Goal: Task Accomplishment & Management: Complete application form

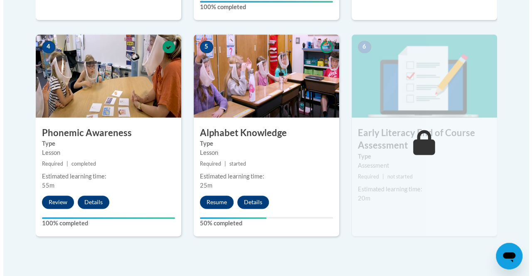
scroll to position [472, 0]
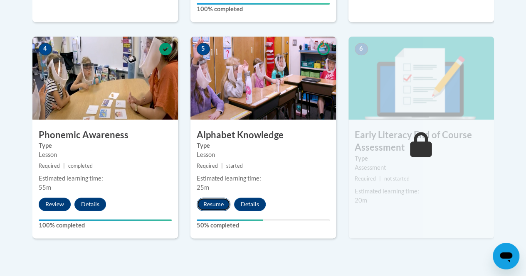
click at [212, 201] on button "Resume" at bounding box center [214, 204] width 34 height 13
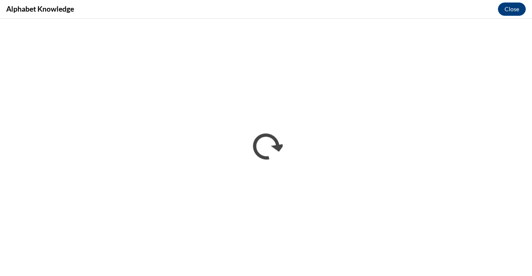
scroll to position [0, 0]
click at [508, 9] on button "Close" at bounding box center [512, 8] width 28 height 13
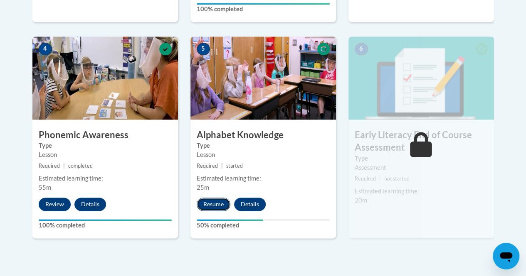
click at [214, 205] on button "Resume" at bounding box center [214, 204] width 34 height 13
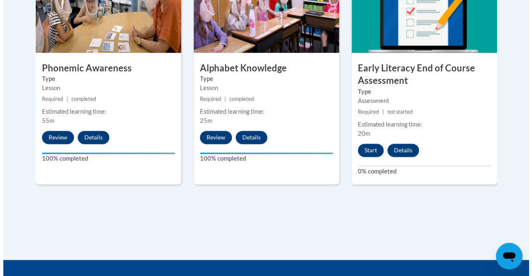
scroll to position [544, 0]
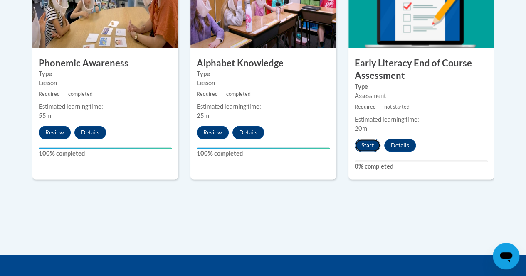
click at [367, 146] on button "Start" at bounding box center [368, 145] width 26 height 13
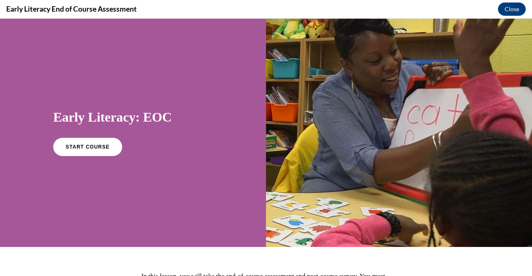
scroll to position [0, 0]
click at [100, 150] on link "START COURSE" at bounding box center [88, 147] width 72 height 19
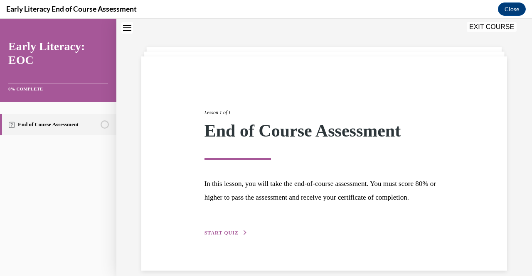
scroll to position [50, 0]
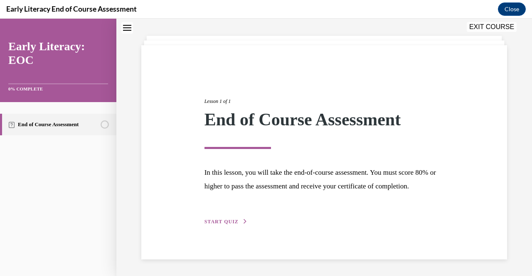
click at [220, 217] on div "Lesson 1 of 1 End of Course Assessment In this lesson, you will take the end-of…" at bounding box center [324, 153] width 252 height 148
click at [221, 223] on span "START QUIZ" at bounding box center [222, 222] width 34 height 6
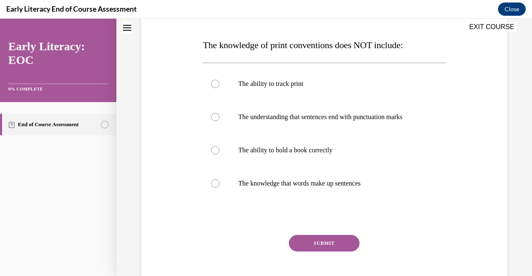
scroll to position [121, 0]
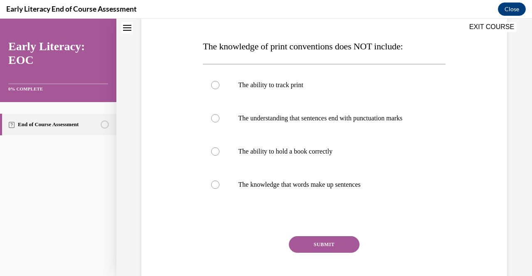
click at [204, 45] on span "The knowledge of print conventions does NOT include:" at bounding box center [303, 46] width 200 height 10
click at [211, 118] on div at bounding box center [215, 118] width 8 height 8
click at [311, 244] on button "SUBMIT" at bounding box center [324, 245] width 71 height 17
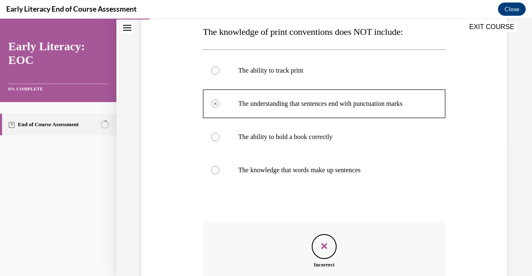
scroll to position [122, 0]
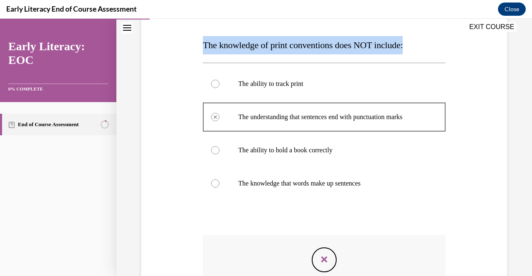
drag, startPoint x: 204, startPoint y: 44, endPoint x: 421, endPoint y: 42, distance: 217.0
click at [421, 42] on p "The knowledge of print conventions does NOT include:" at bounding box center [324, 45] width 242 height 18
copy span "The knowledge of print conventions does NOT include:"
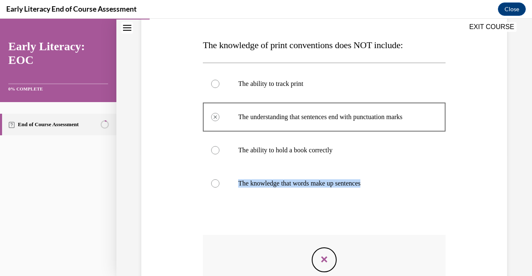
drag, startPoint x: 237, startPoint y: 183, endPoint x: 383, endPoint y: 184, distance: 146.3
click at [383, 184] on p "The knowledge that words make up sentences" at bounding box center [331, 184] width 186 height 8
copy p "The knowledge that words make up sentences"
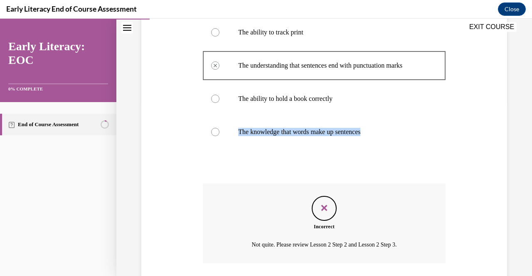
scroll to position [233, 0]
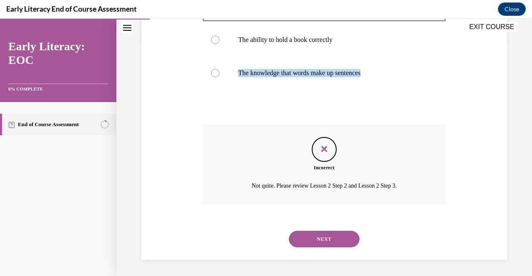
click at [329, 235] on button "NEXT" at bounding box center [324, 239] width 71 height 17
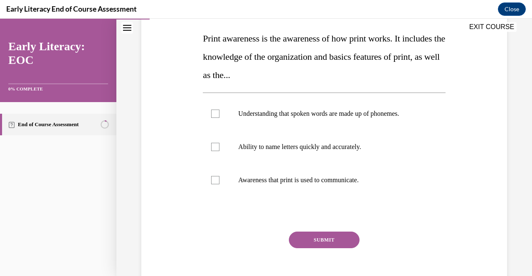
scroll to position [131, 0]
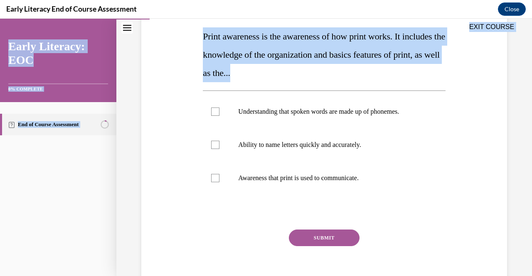
drag, startPoint x: 202, startPoint y: 34, endPoint x: 373, endPoint y: 75, distance: 175.8
click at [373, 75] on div "EXIT COURSE Early Literacy: EOC 0% COMPLETE End of Course Assessment Home Quest…" at bounding box center [266, 148] width 532 height 258
copy div "EXIT COURSE Early Literacy: EOC 0% COMPLETE End of Course Assessment Home Quest…"
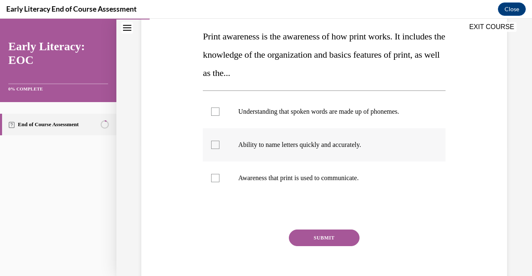
click at [424, 133] on div at bounding box center [324, 144] width 242 height 33
click at [214, 146] on icon at bounding box center [216, 145] width 4 height 3
click at [212, 181] on div at bounding box center [215, 178] width 8 height 8
click at [319, 233] on button "SUBMIT" at bounding box center [324, 238] width 71 height 17
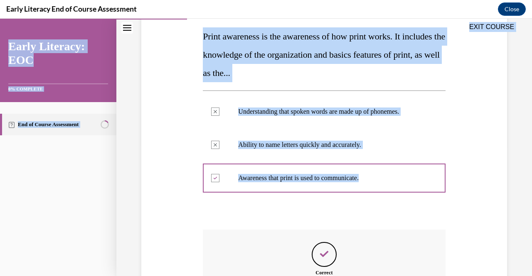
drag, startPoint x: 201, startPoint y: 32, endPoint x: 400, endPoint y: 203, distance: 262.4
click at [400, 203] on div "EXIT COURSE Early Literacy: EOC 0% COMPLETE End of Course Assessment Home Quest…" at bounding box center [266, 148] width 532 height 258
click at [415, 209] on div at bounding box center [324, 212] width 242 height 10
drag, startPoint x: 200, startPoint y: 35, endPoint x: 375, endPoint y: 200, distance: 240.8
click at [375, 200] on div "EXIT COURSE Early Literacy: EOC 0% COMPLETE End of Course Assessment Home Quest…" at bounding box center [266, 148] width 532 height 258
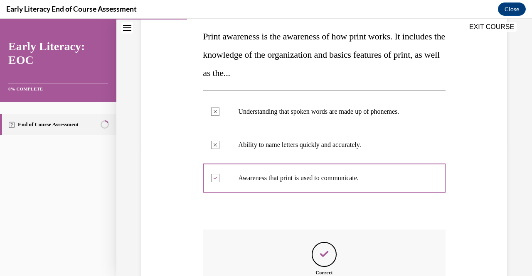
click at [404, 224] on div "Question 02/12 Print awareness is the awareness of how print works. It includes…" at bounding box center [324, 175] width 242 height 381
click at [454, 196] on div "Question 02/12 Print awareness is the awareness of how print works. It includes…" at bounding box center [324, 163] width 370 height 406
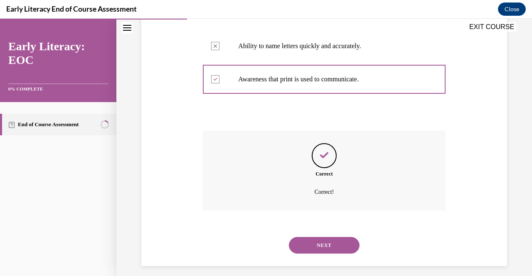
scroll to position [231, 0]
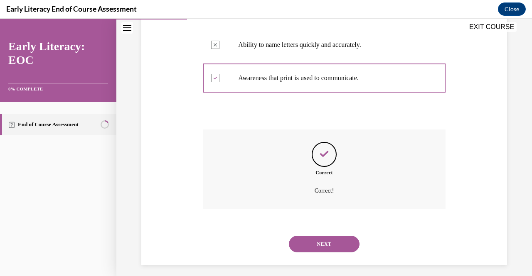
click at [330, 242] on button "NEXT" at bounding box center [324, 244] width 71 height 17
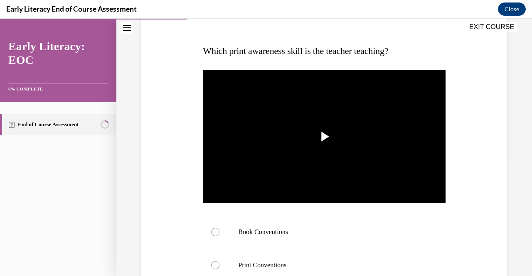
scroll to position [129, 0]
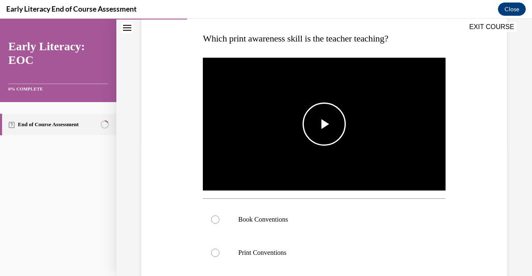
click at [324, 124] on span "Video player" at bounding box center [324, 124] width 0 height 0
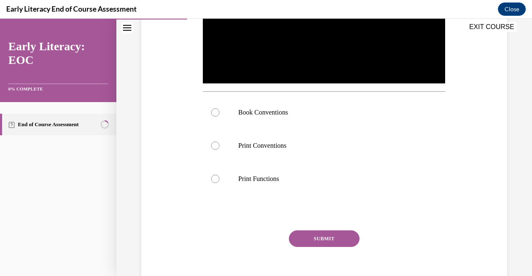
scroll to position [247, 0]
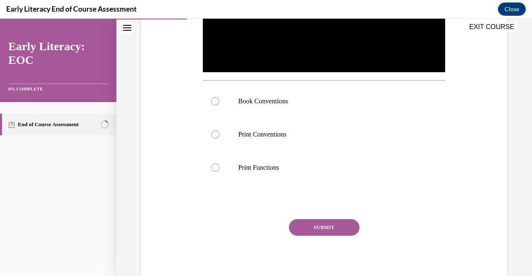
click at [454, 177] on div "Question 03/12 Which print awareness skill is the teacher teaching? Video Playe…" at bounding box center [324, 65] width 370 height 444
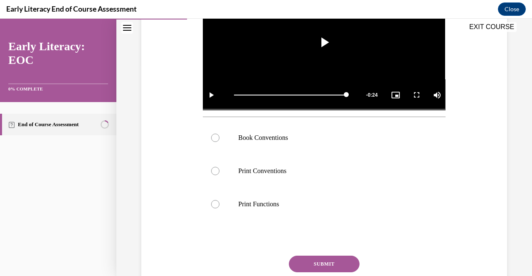
scroll to position [210, 0]
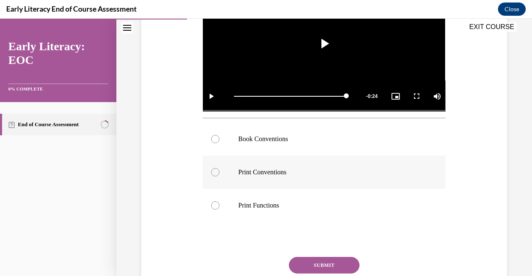
click at [216, 169] on div at bounding box center [215, 172] width 8 height 8
click at [324, 262] on button "SUBMIT" at bounding box center [324, 265] width 71 height 17
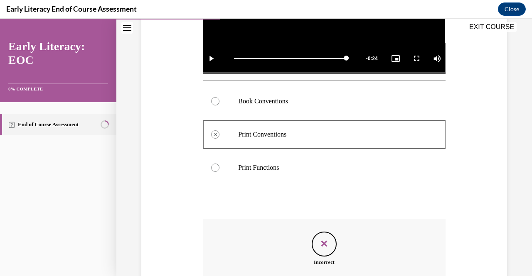
scroll to position [247, 0]
click at [214, 99] on div at bounding box center [215, 102] width 8 height 8
click at [58, 123] on link "End of Course Assessment" at bounding box center [58, 125] width 116 height 22
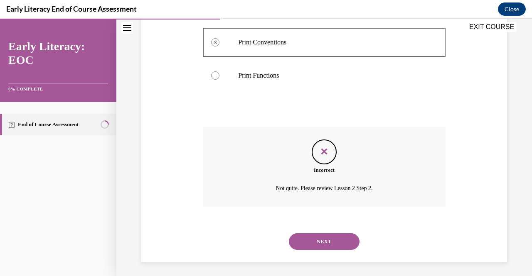
click at [318, 238] on button "NEXT" at bounding box center [324, 242] width 71 height 17
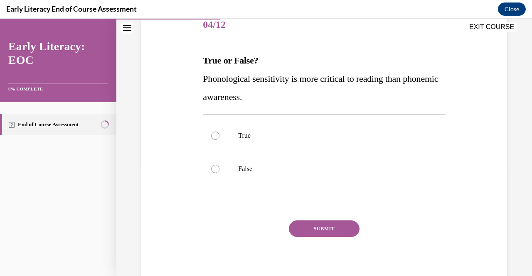
scroll to position [106, 0]
click at [214, 168] on div at bounding box center [215, 169] width 8 height 8
click at [329, 234] on button "SUBMIT" at bounding box center [324, 229] width 71 height 17
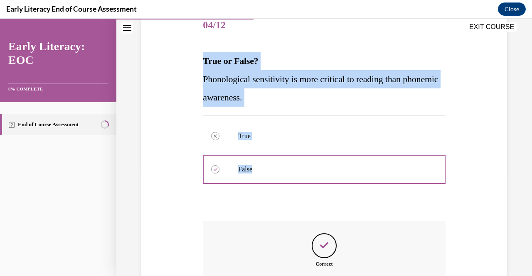
drag, startPoint x: 200, startPoint y: 58, endPoint x: 397, endPoint y: 189, distance: 235.9
click at [397, 189] on div "Question 04/12 True or False? Phonological sensitivity is more critical to read…" at bounding box center [324, 177] width 246 height 360
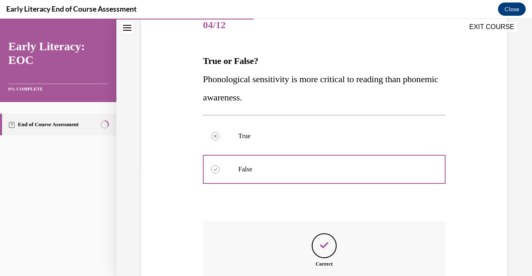
click at [410, 34] on div "EXIT COURSE" at bounding box center [319, 28] width 407 height 18
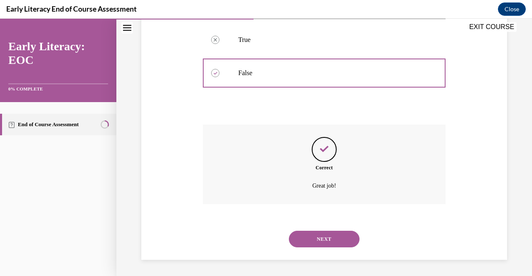
click at [322, 241] on button "NEXT" at bounding box center [324, 239] width 71 height 17
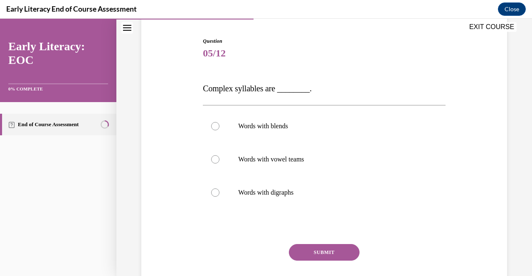
scroll to position [83, 0]
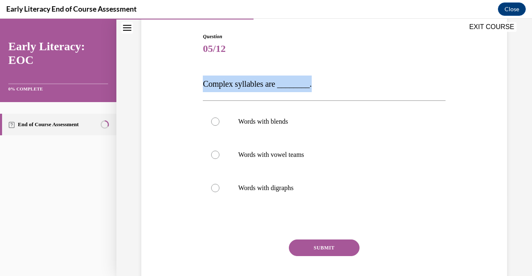
drag, startPoint x: 202, startPoint y: 79, endPoint x: 333, endPoint y: 80, distance: 131.4
click at [333, 80] on p "Complex syllables are ________." at bounding box center [324, 84] width 242 height 17
copy span "Complex syllables are ________."
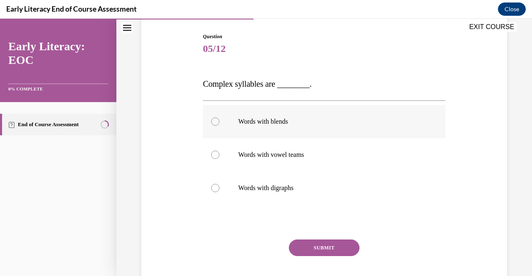
click at [214, 122] on div at bounding box center [215, 122] width 8 height 8
click at [338, 243] on button "SUBMIT" at bounding box center [324, 248] width 71 height 17
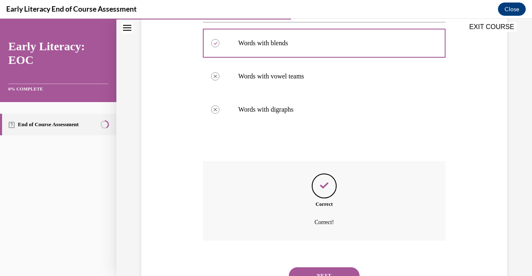
scroll to position [198, 0]
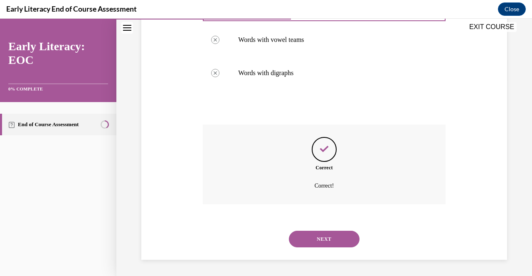
click at [318, 238] on button "NEXT" at bounding box center [324, 239] width 71 height 17
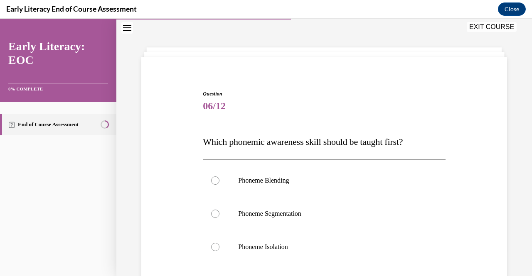
click at [318, 238] on div at bounding box center [324, 247] width 242 height 33
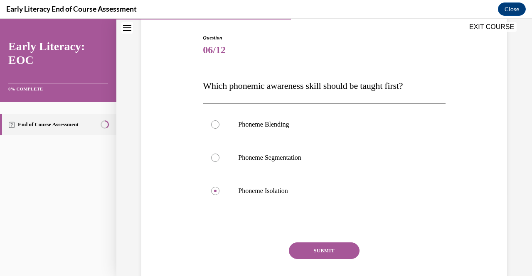
scroll to position [81, 0]
click at [212, 126] on div at bounding box center [215, 125] width 8 height 8
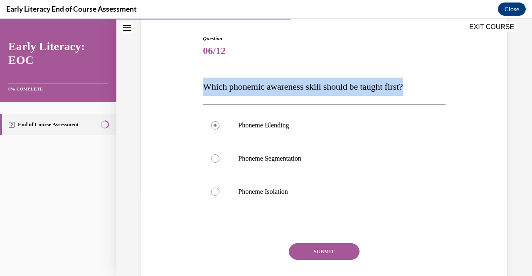
drag, startPoint x: 205, startPoint y: 84, endPoint x: 434, endPoint y: 67, distance: 229.6
click at [434, 67] on div "Question 06/12 Which phonemic awareness skill should be taught first? Phoneme B…" at bounding box center [324, 173] width 242 height 277
copy span "Which phonemic awareness skill should be taught first?"
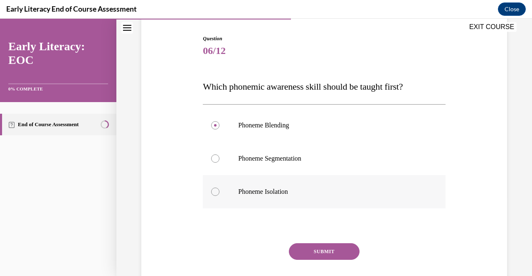
click at [212, 192] on div at bounding box center [215, 192] width 8 height 8
click at [325, 251] on button "SUBMIT" at bounding box center [324, 252] width 71 height 17
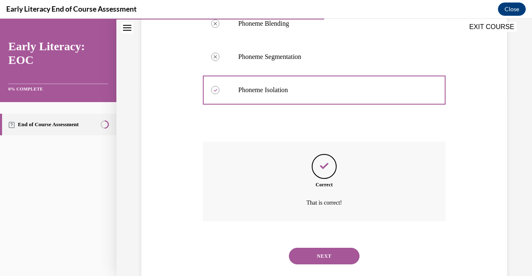
scroll to position [200, 0]
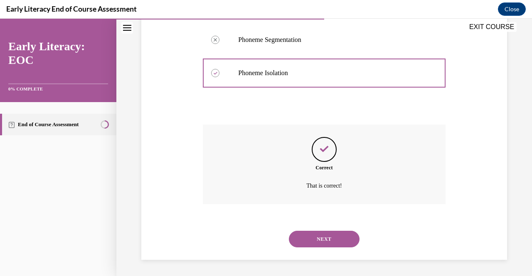
click at [334, 234] on button "NEXT" at bounding box center [324, 239] width 71 height 17
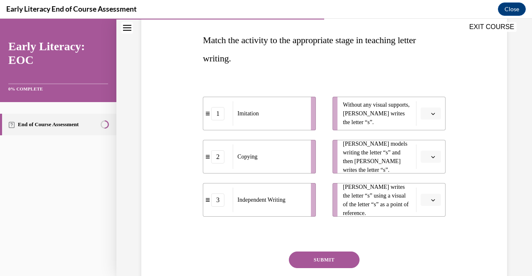
scroll to position [126, 0]
click at [431, 115] on icon "button" at bounding box center [433, 115] width 4 height 2
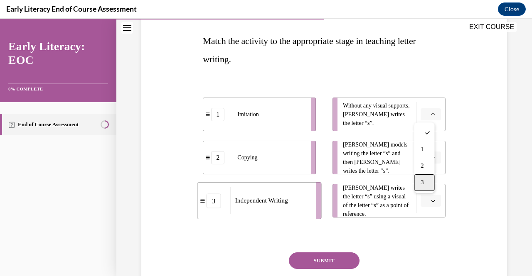
click at [423, 182] on span "3" at bounding box center [422, 183] width 3 height 7
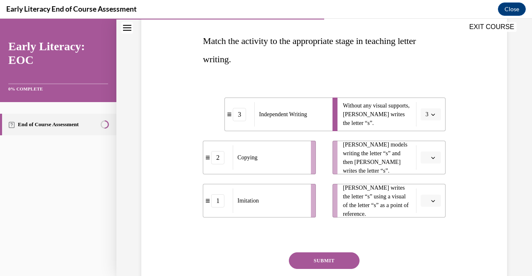
click at [431, 159] on icon "button" at bounding box center [433, 158] width 4 height 4
click at [422, 210] on span "2" at bounding box center [422, 209] width 3 height 7
click at [431, 199] on icon "button" at bounding box center [433, 201] width 4 height 4
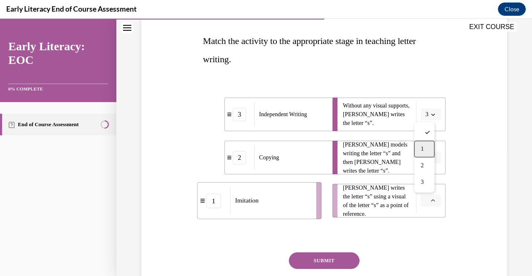
click at [421, 148] on span "1" at bounding box center [422, 149] width 3 height 7
click at [316, 261] on button "SUBMIT" at bounding box center [324, 261] width 71 height 17
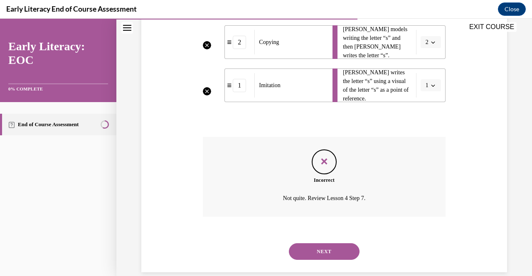
scroll to position [254, 0]
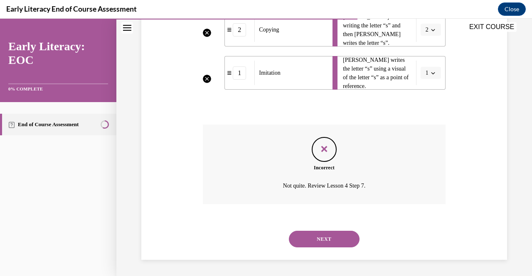
click at [346, 240] on button "NEXT" at bounding box center [324, 239] width 71 height 17
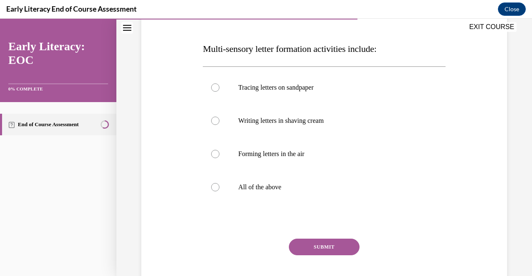
scroll to position [118, 0]
click at [214, 187] on div at bounding box center [215, 188] width 8 height 8
click at [345, 247] on button "SUBMIT" at bounding box center [324, 247] width 71 height 17
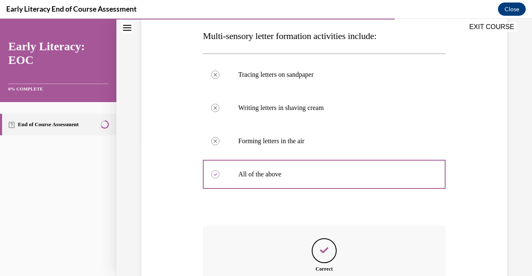
scroll to position [233, 0]
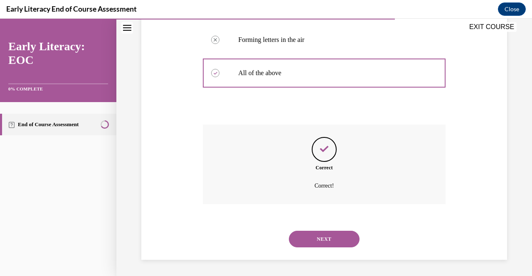
click at [319, 241] on button "NEXT" at bounding box center [324, 239] width 71 height 17
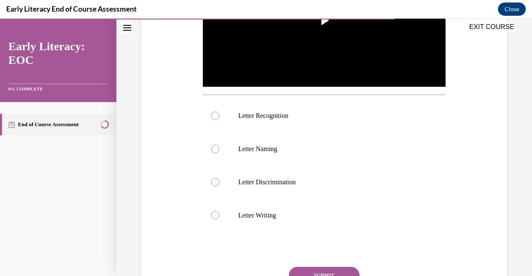
scroll to position [25, 0]
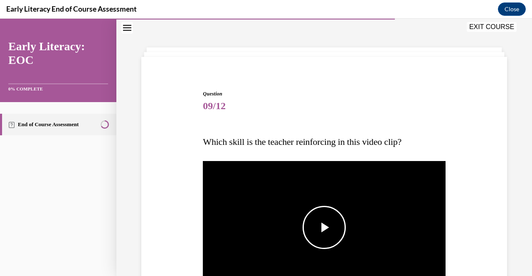
click at [324, 228] on span "Video player" at bounding box center [324, 228] width 0 height 0
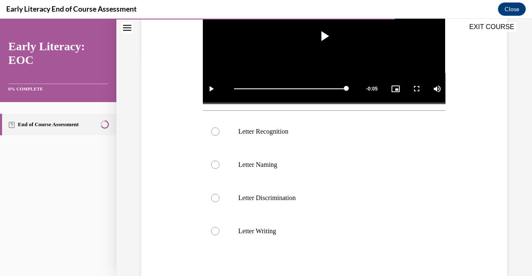
scroll to position [219, 0]
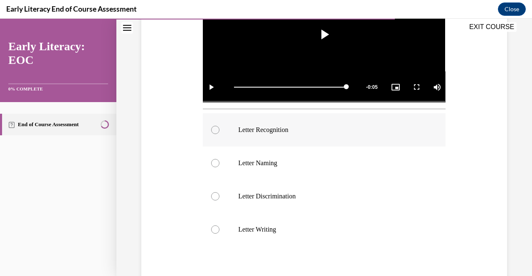
click at [214, 128] on div at bounding box center [215, 130] width 8 height 8
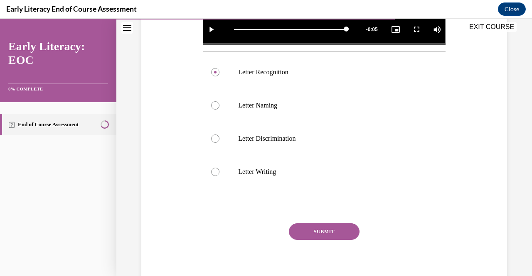
scroll to position [281, 0]
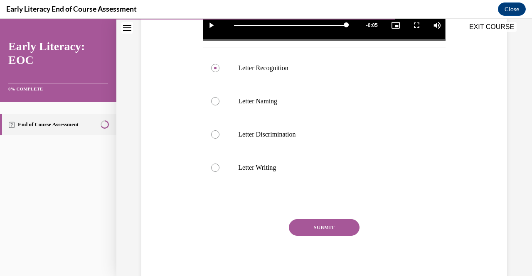
click at [323, 223] on button "SUBMIT" at bounding box center [324, 227] width 71 height 17
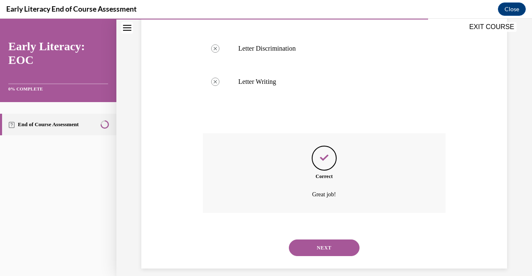
scroll to position [373, 0]
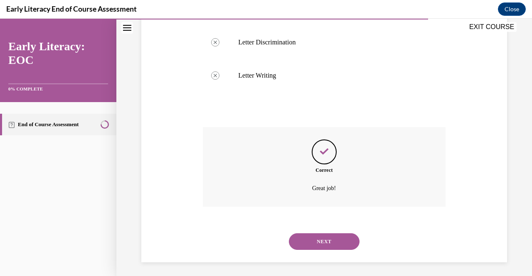
click at [315, 240] on button "NEXT" at bounding box center [324, 242] width 71 height 17
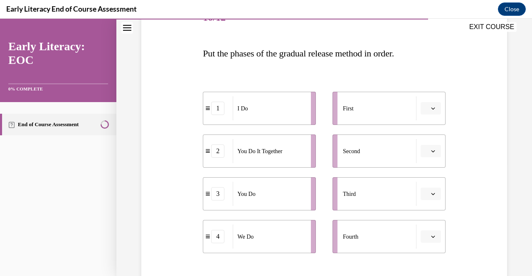
scroll to position [115, 0]
click at [430, 239] on span "button" at bounding box center [433, 236] width 6 height 6
click at [429, 185] on div "2" at bounding box center [424, 184] width 20 height 17
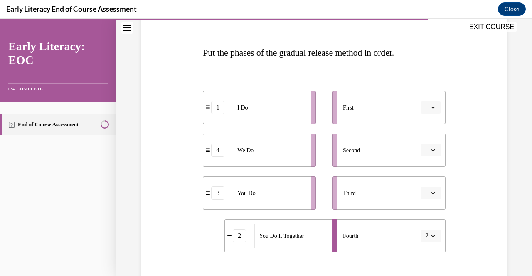
click at [431, 108] on icon "button" at bounding box center [433, 108] width 4 height 2
click at [423, 142] on span "1" at bounding box center [422, 142] width 3 height 7
click at [431, 148] on button "button" at bounding box center [431, 150] width 20 height 12
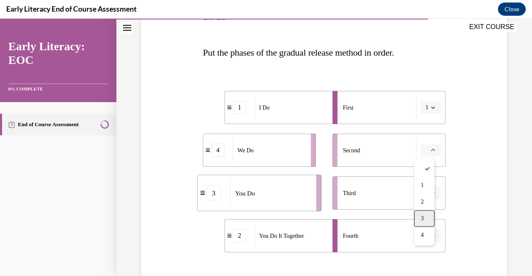
click at [423, 217] on span "3" at bounding box center [422, 218] width 3 height 7
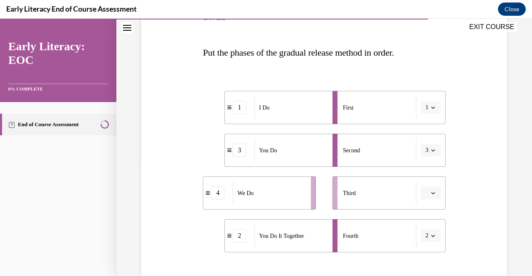
click at [430, 151] on span "button" at bounding box center [433, 151] width 6 height 6
click at [425, 200] on div "2" at bounding box center [422, 202] width 20 height 17
click at [430, 192] on span "button" at bounding box center [433, 193] width 6 height 6
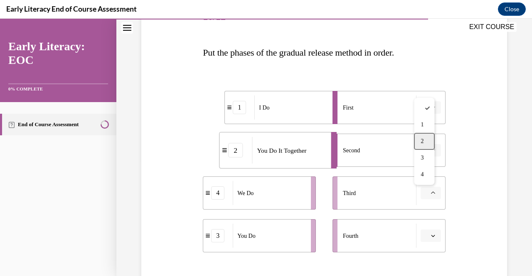
click at [426, 144] on div "2" at bounding box center [424, 141] width 20 height 17
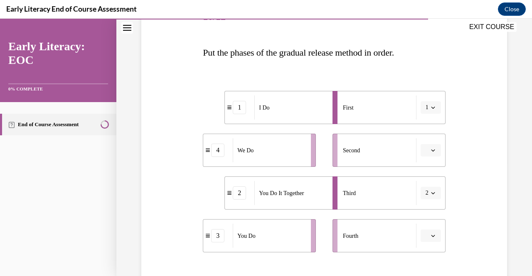
click at [431, 193] on icon "button" at bounding box center [433, 193] width 4 height 2
click at [423, 159] on div "3" at bounding box center [422, 158] width 20 height 17
click at [431, 237] on icon "button" at bounding box center [433, 236] width 4 height 4
click at [422, 203] on span "3" at bounding box center [422, 201] width 3 height 7
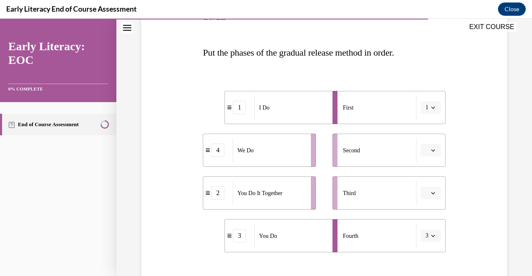
click at [431, 237] on icon "button" at bounding box center [433, 236] width 4 height 4
click at [424, 220] on div "4" at bounding box center [422, 218] width 20 height 17
click at [432, 239] on button "4" at bounding box center [431, 236] width 20 height 12
click at [420, 188] on div "2" at bounding box center [422, 184] width 20 height 17
click at [217, 153] on div "3" at bounding box center [217, 150] width 13 height 13
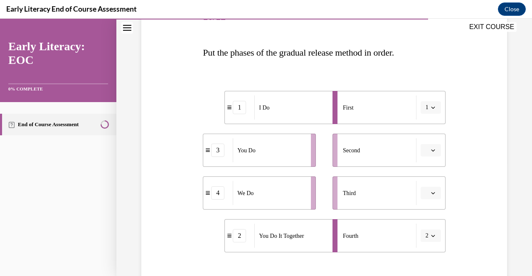
click at [431, 192] on icon "button" at bounding box center [433, 193] width 4 height 4
click at [422, 144] on span "2" at bounding box center [422, 141] width 3 height 7
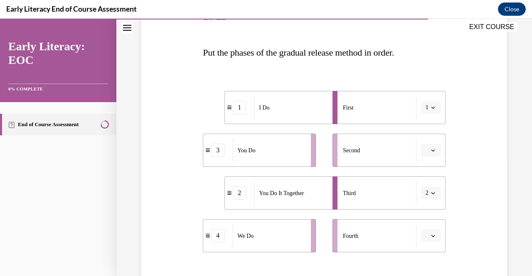
click at [431, 151] on icon "button" at bounding box center [433, 150] width 4 height 4
click at [422, 233] on span "4" at bounding box center [422, 235] width 3 height 7
click at [426, 238] on span "Please select an option" at bounding box center [427, 236] width 3 height 8
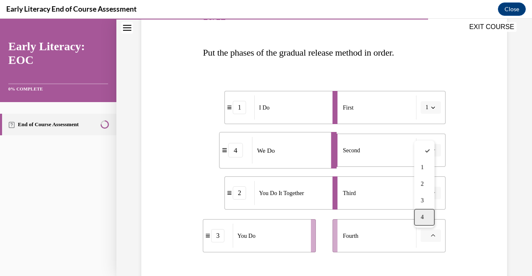
click at [422, 218] on span "4" at bounding box center [422, 217] width 3 height 7
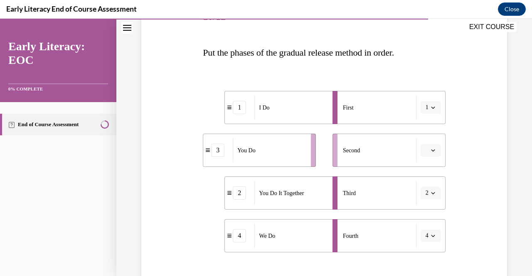
click at [430, 232] on button "4" at bounding box center [431, 236] width 20 height 12
click at [424, 202] on div "3" at bounding box center [422, 201] width 20 height 17
click at [431, 151] on icon "button" at bounding box center [433, 150] width 4 height 4
click at [425, 199] on div "2" at bounding box center [424, 202] width 20 height 17
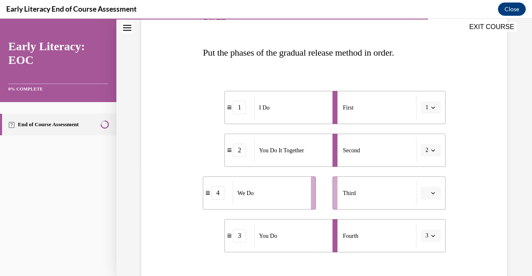
click at [431, 192] on icon "button" at bounding box center [433, 193] width 4 height 4
click at [424, 158] on div "3" at bounding box center [424, 158] width 20 height 17
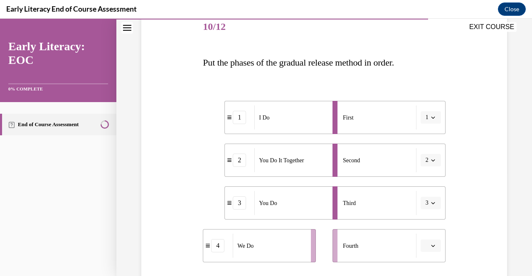
scroll to position [103, 0]
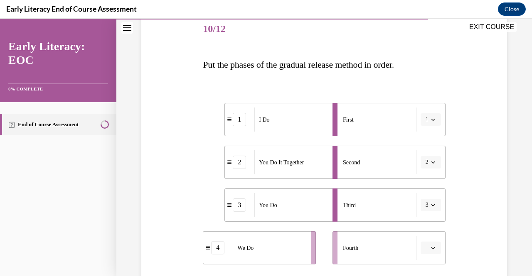
click at [431, 249] on span "button" at bounding box center [433, 248] width 6 height 6
click at [420, 197] on div "2" at bounding box center [424, 196] width 20 height 17
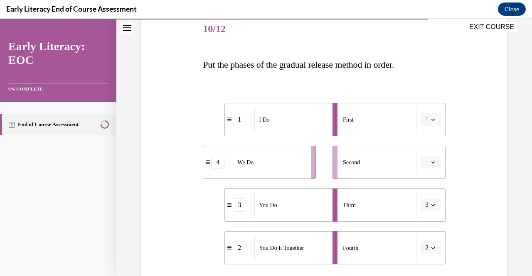
click at [430, 247] on span "button" at bounding box center [433, 248] width 6 height 6
click at [423, 215] on div "3" at bounding box center [422, 213] width 20 height 17
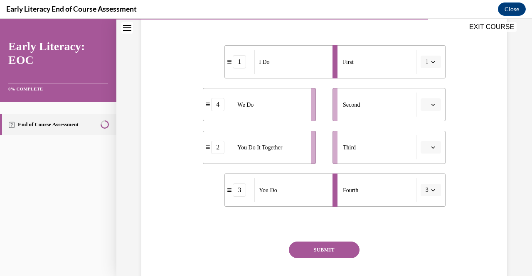
scroll to position [157, 0]
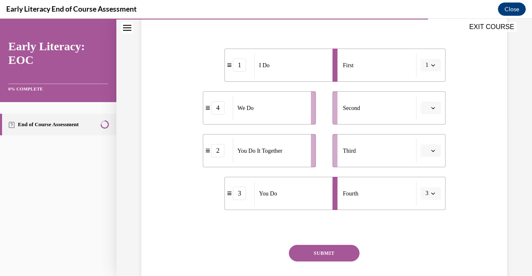
click at [431, 108] on icon "button" at bounding box center [433, 108] width 4 height 4
click at [425, 196] on div "4" at bounding box center [424, 193] width 20 height 17
click at [430, 151] on span "button" at bounding box center [433, 151] width 6 height 6
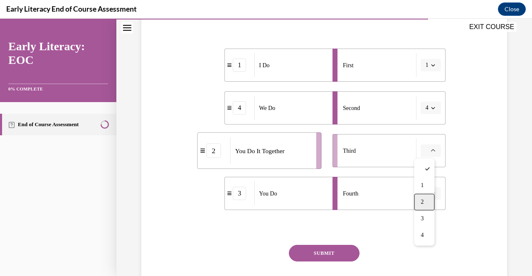
click at [423, 205] on span "2" at bounding box center [422, 202] width 3 height 7
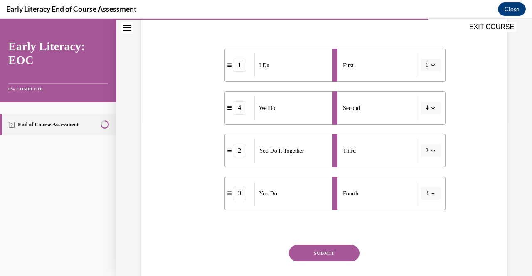
click at [318, 251] on button "SUBMIT" at bounding box center [324, 253] width 71 height 17
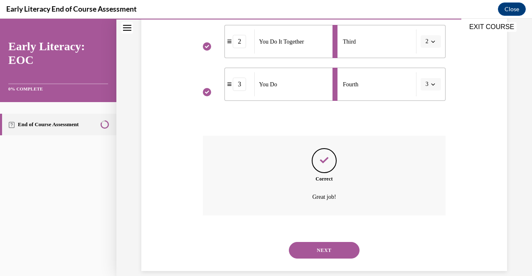
scroll to position [278, 0]
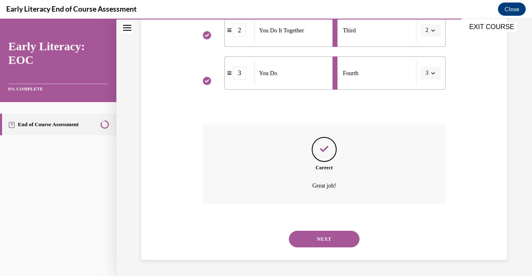
click at [336, 240] on button "NEXT" at bounding box center [324, 239] width 71 height 17
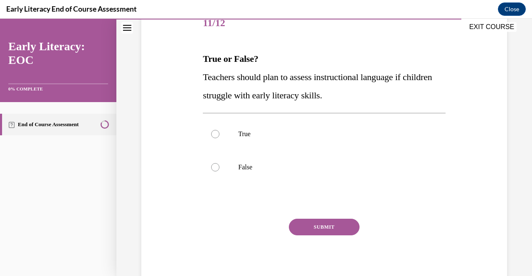
scroll to position [111, 0]
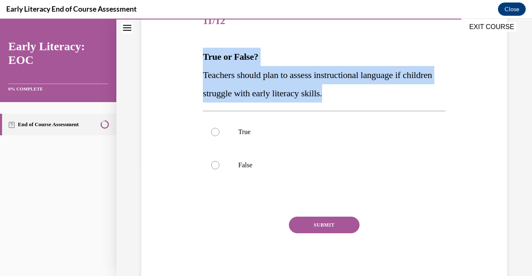
drag, startPoint x: 203, startPoint y: 56, endPoint x: 377, endPoint y: 97, distance: 179.5
click at [377, 97] on div "True or False? Teachers should plan to assess instructional language if childre…" at bounding box center [324, 75] width 242 height 55
copy div "True or False? Teachers should plan to assess instructional language if childre…"
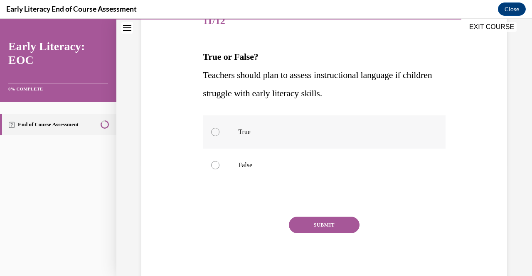
click at [216, 131] on div at bounding box center [215, 132] width 8 height 8
click at [328, 221] on button "SUBMIT" at bounding box center [324, 225] width 71 height 17
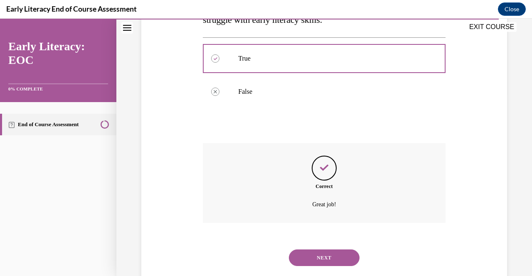
scroll to position [199, 0]
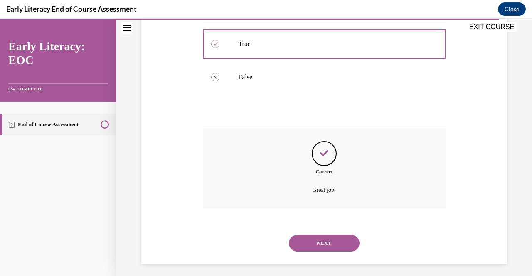
click at [320, 244] on button "NEXT" at bounding box center [324, 243] width 71 height 17
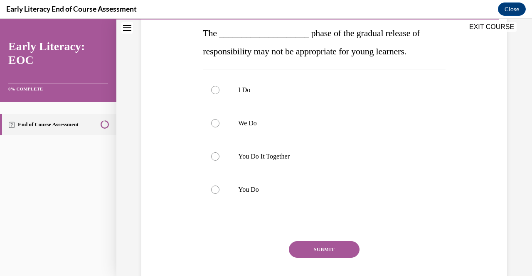
scroll to position [133, 0]
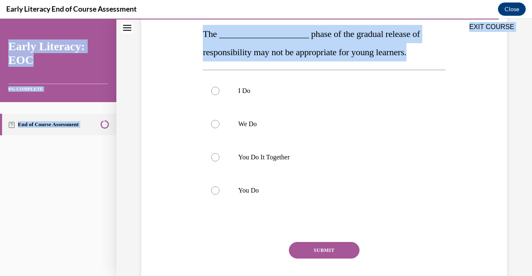
drag, startPoint x: 200, startPoint y: 31, endPoint x: 434, endPoint y: 53, distance: 235.4
click at [434, 53] on div "EXIT COURSE Early Literacy: EOC 0% COMPLETE End of Course Assessment Home Quest…" at bounding box center [266, 148] width 532 height 258
copy div "EXIT COURSE Early Literacy: EOC 0% COMPLETE End of Course Assessment Home Quest…"
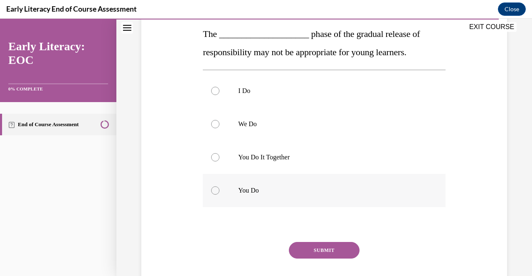
click at [212, 190] on div at bounding box center [215, 191] width 8 height 8
click at [325, 248] on button "SUBMIT" at bounding box center [324, 250] width 71 height 17
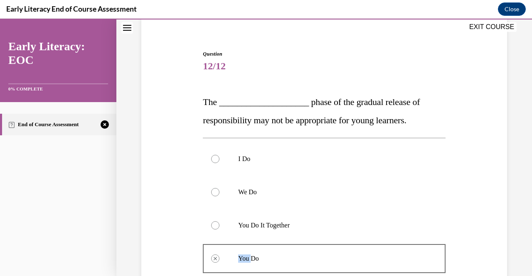
scroll to position [251, 0]
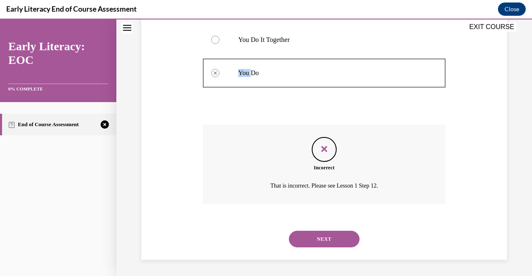
click at [335, 237] on button "NEXT" at bounding box center [324, 239] width 71 height 17
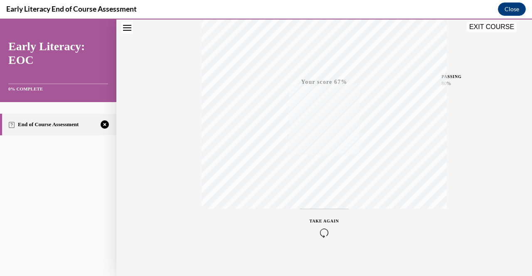
scroll to position [168, 0]
click at [318, 227] on icon "button" at bounding box center [325, 226] width 30 height 9
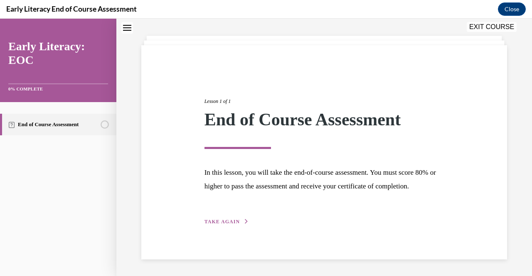
click at [215, 223] on span "TAKE AGAIN" at bounding box center [222, 222] width 35 height 6
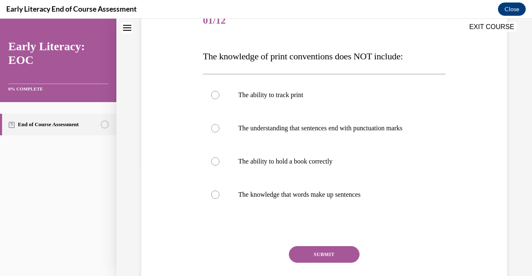
scroll to position [111, 0]
click at [214, 196] on div at bounding box center [215, 194] width 8 height 8
click at [331, 252] on button "SUBMIT" at bounding box center [324, 254] width 71 height 17
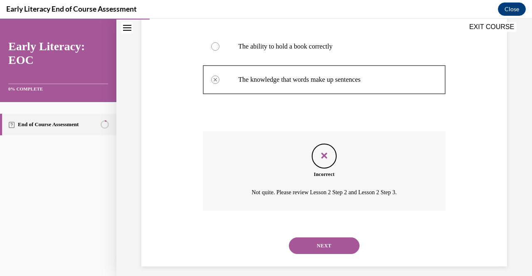
scroll to position [225, 0]
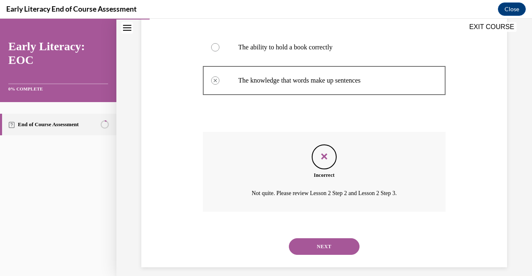
click at [325, 248] on button "NEXT" at bounding box center [324, 247] width 71 height 17
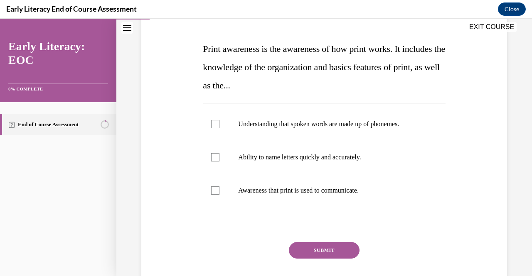
scroll to position [120, 0]
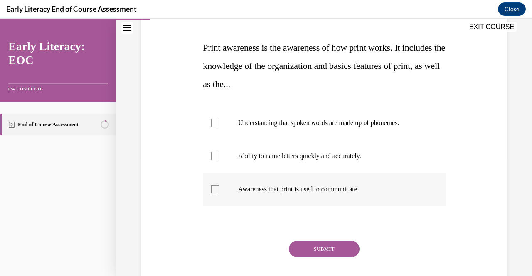
click at [216, 189] on div at bounding box center [215, 189] width 8 height 8
click at [328, 246] on button "SUBMIT" at bounding box center [324, 249] width 71 height 17
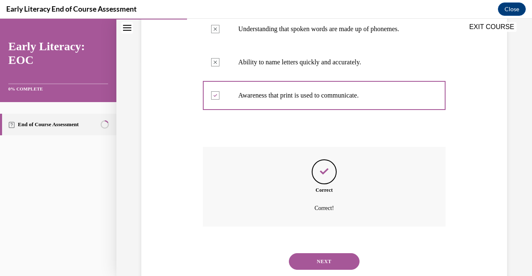
click at [319, 260] on button "NEXT" at bounding box center [324, 262] width 71 height 17
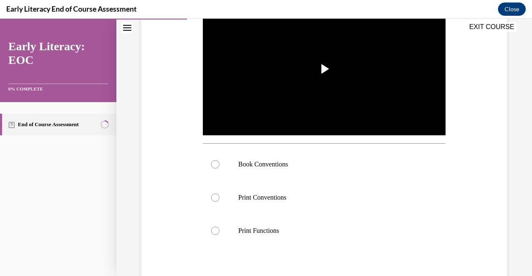
scroll to position [182, 0]
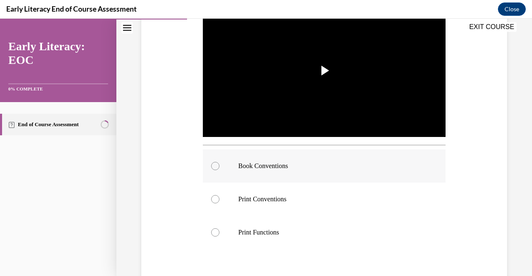
click at [213, 164] on div at bounding box center [215, 166] width 8 height 8
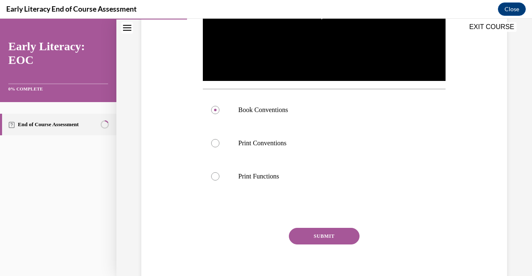
scroll to position [247, 0]
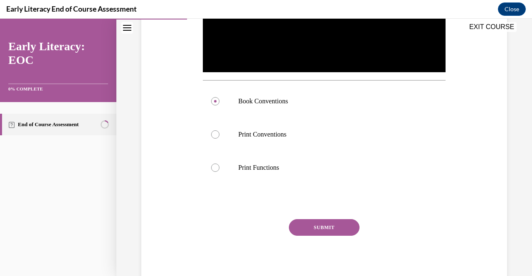
click at [324, 222] on button "SUBMIT" at bounding box center [324, 227] width 71 height 17
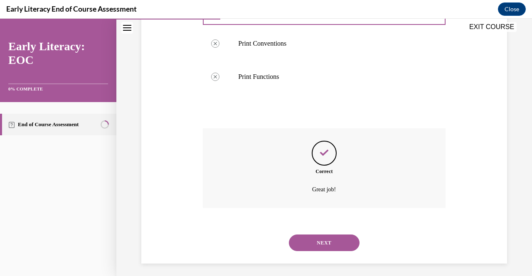
scroll to position [340, 0]
click at [319, 242] on button "NEXT" at bounding box center [324, 242] width 71 height 17
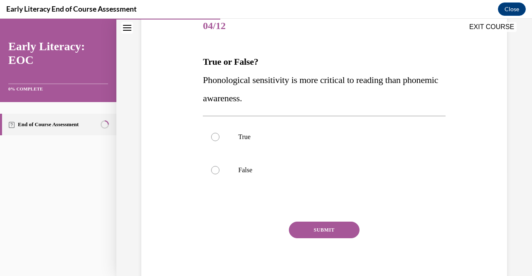
scroll to position [105, 0]
click at [213, 171] on div at bounding box center [215, 171] width 8 height 8
click at [338, 232] on button "SUBMIT" at bounding box center [324, 231] width 71 height 17
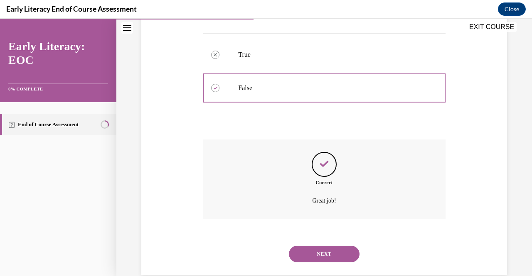
scroll to position [203, 0]
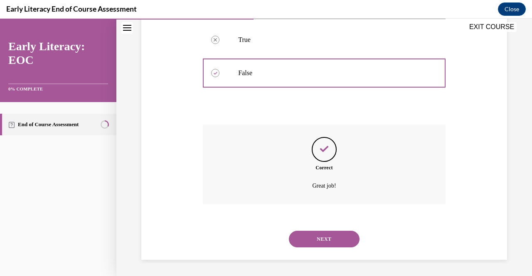
click at [334, 237] on button "NEXT" at bounding box center [324, 239] width 71 height 17
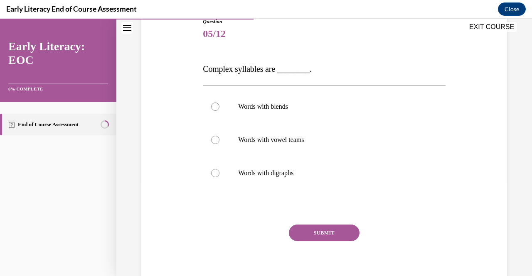
scroll to position [96, 0]
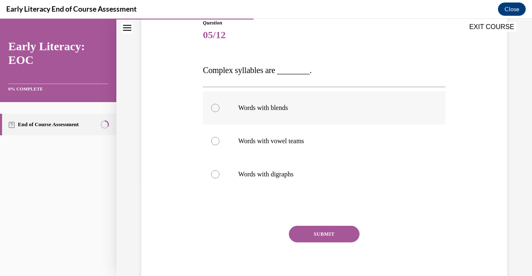
click at [215, 107] on div at bounding box center [215, 108] width 8 height 8
click at [344, 232] on button "SUBMIT" at bounding box center [324, 234] width 71 height 17
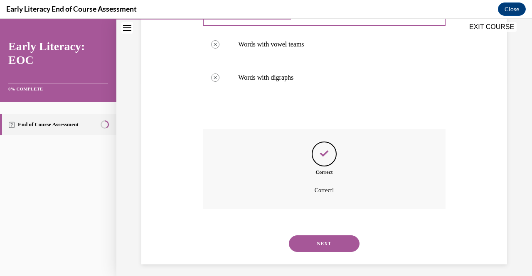
scroll to position [194, 0]
click at [315, 242] on button "NEXT" at bounding box center [324, 243] width 71 height 17
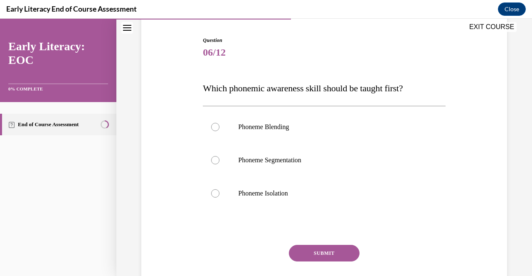
scroll to position [85, 0]
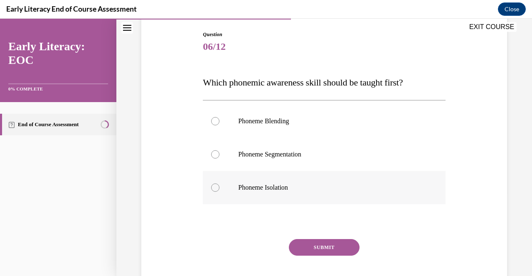
click at [216, 187] on div at bounding box center [215, 188] width 8 height 8
click at [338, 247] on button "SUBMIT" at bounding box center [324, 247] width 71 height 17
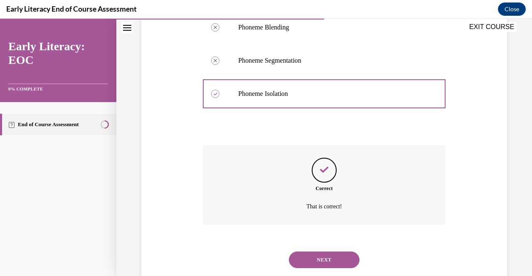
scroll to position [196, 0]
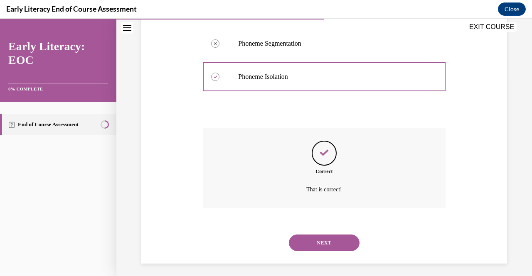
click at [321, 242] on button "NEXT" at bounding box center [324, 243] width 71 height 17
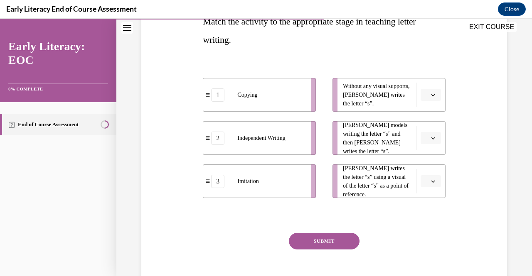
scroll to position [145, 0]
click at [431, 96] on icon "button" at bounding box center [433, 96] width 4 height 4
click at [421, 148] on span "2" at bounding box center [422, 147] width 3 height 7
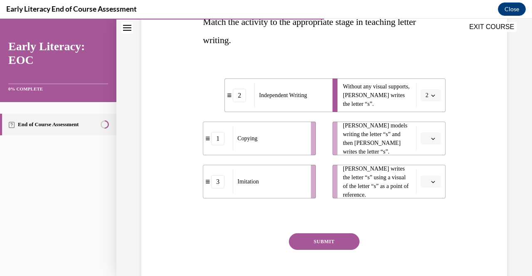
click at [431, 139] on button "button" at bounding box center [431, 139] width 20 height 12
click at [426, 175] on div "1" at bounding box center [424, 173] width 20 height 17
click at [431, 141] on icon "button" at bounding box center [433, 139] width 4 height 4
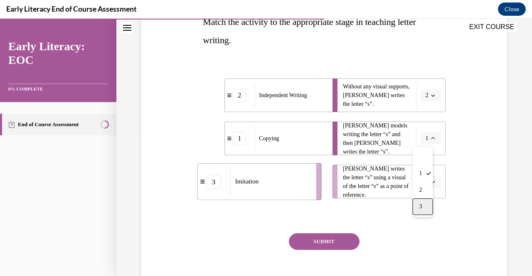
click at [419, 207] on span "3" at bounding box center [420, 207] width 3 height 7
click at [431, 183] on icon "button" at bounding box center [433, 182] width 4 height 4
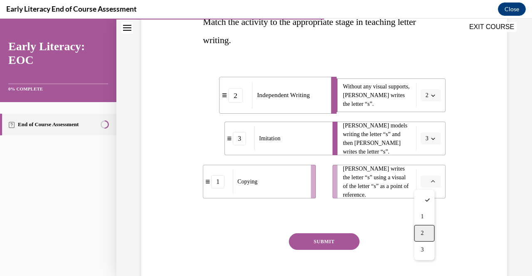
click at [426, 233] on div "2" at bounding box center [424, 233] width 20 height 17
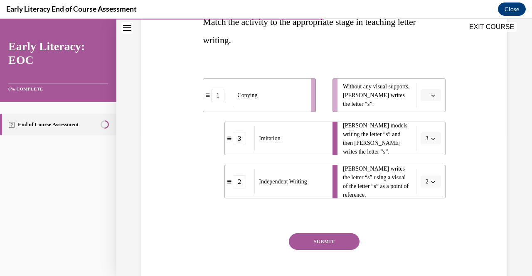
click at [431, 182] on icon "button" at bounding box center [433, 182] width 4 height 2
click at [422, 215] on span "1" at bounding box center [420, 217] width 3 height 7
click at [430, 98] on span "button" at bounding box center [433, 96] width 6 height 6
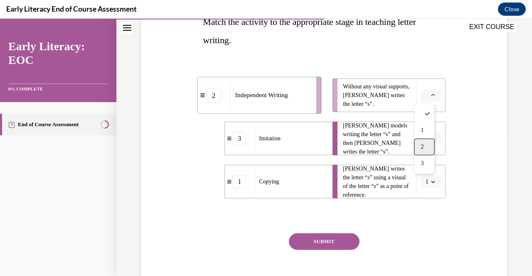
click at [424, 144] on span "2" at bounding box center [422, 147] width 3 height 7
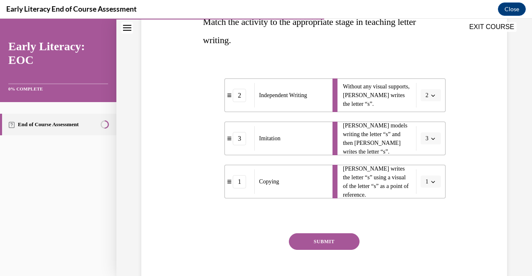
click at [330, 243] on button "SUBMIT" at bounding box center [324, 242] width 71 height 17
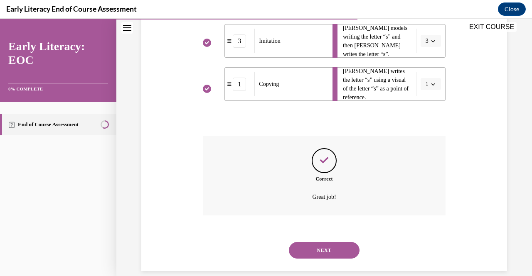
scroll to position [254, 0]
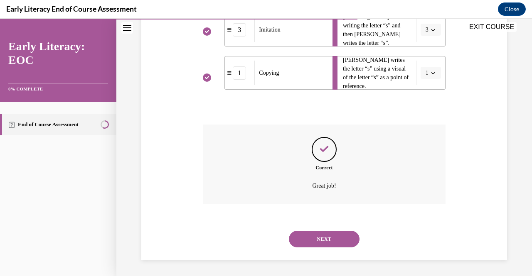
click at [335, 241] on button "NEXT" at bounding box center [324, 239] width 71 height 17
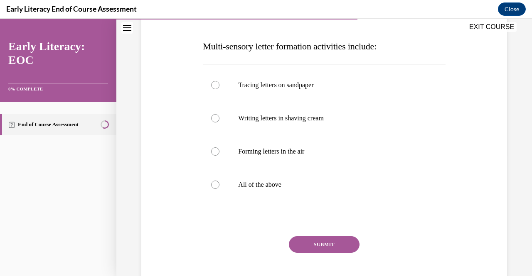
scroll to position [126, 0]
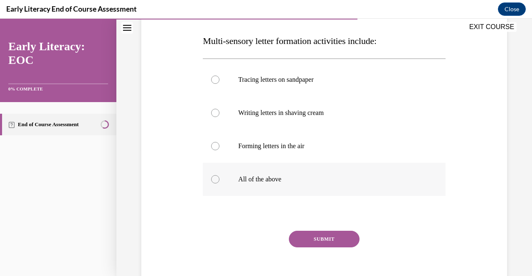
click at [214, 179] on div at bounding box center [215, 179] width 8 height 8
click at [336, 240] on button "SUBMIT" at bounding box center [324, 239] width 71 height 17
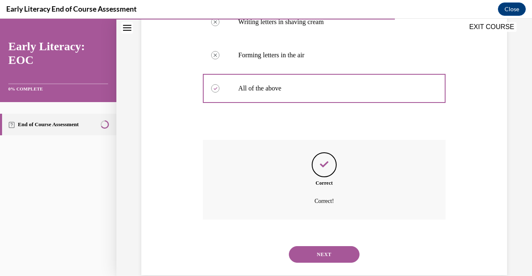
scroll to position [233, 0]
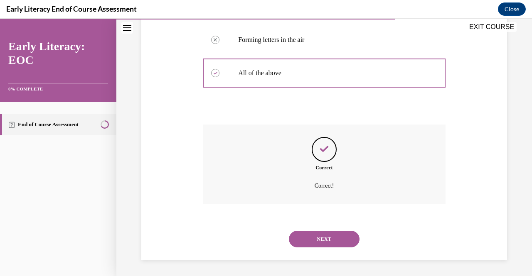
click at [304, 240] on button "NEXT" at bounding box center [324, 239] width 71 height 17
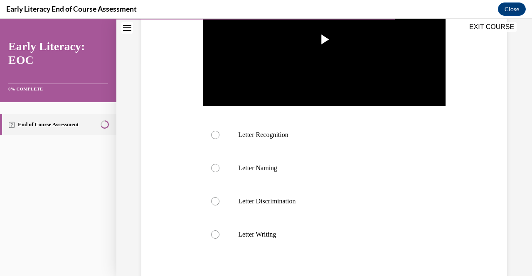
scroll to position [213, 0]
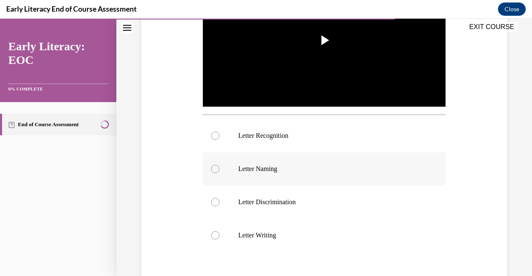
click at [215, 165] on div at bounding box center [215, 169] width 8 height 8
click at [214, 168] on circle at bounding box center [215, 169] width 2 height 2
click at [324, 40] on span "Video player" at bounding box center [324, 40] width 0 height 0
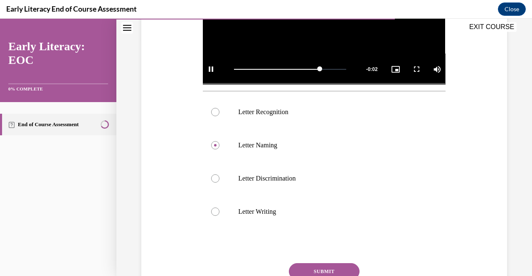
scroll to position [281, 0]
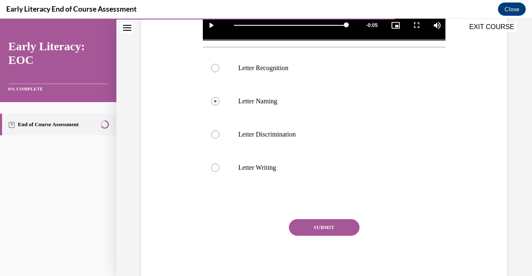
click at [349, 220] on button "SUBMIT" at bounding box center [324, 227] width 71 height 17
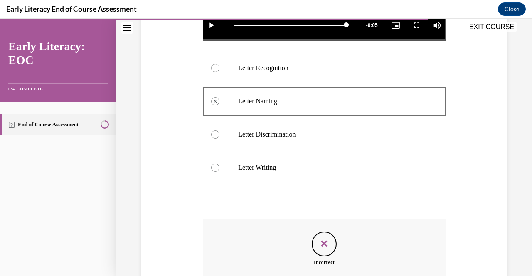
scroll to position [373, 0]
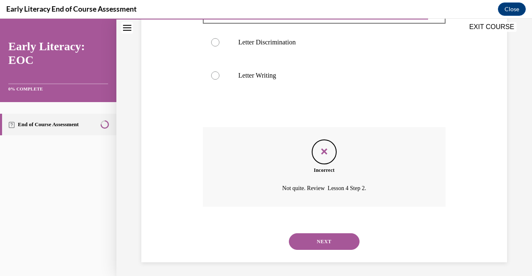
click at [313, 234] on button "NEXT" at bounding box center [324, 242] width 71 height 17
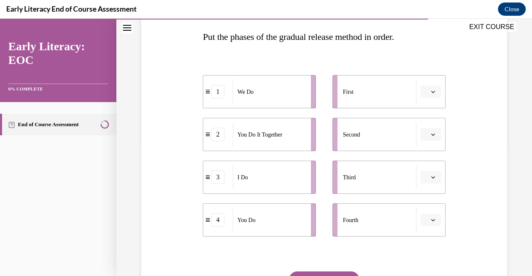
scroll to position [150, 0]
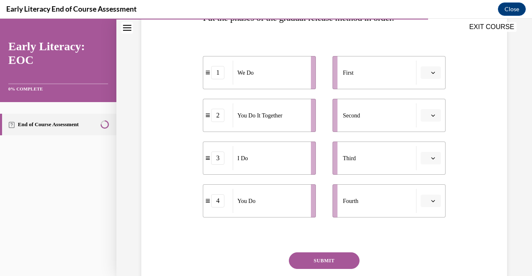
click at [431, 75] on button "button" at bounding box center [431, 73] width 20 height 12
click at [422, 109] on span "1" at bounding box center [422, 107] width 3 height 7
click at [431, 116] on icon "button" at bounding box center [433, 116] width 4 height 2
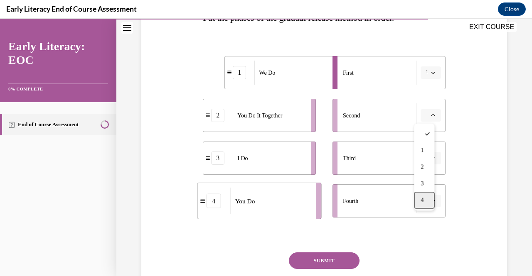
click at [427, 202] on div "4" at bounding box center [424, 200] width 20 height 17
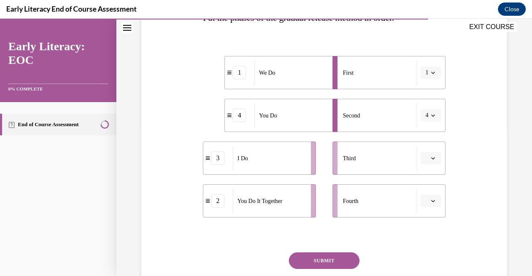
click at [427, 164] on button "button" at bounding box center [431, 158] width 20 height 12
click at [424, 207] on div "2" at bounding box center [424, 210] width 20 height 17
click at [431, 201] on icon "button" at bounding box center [433, 201] width 4 height 4
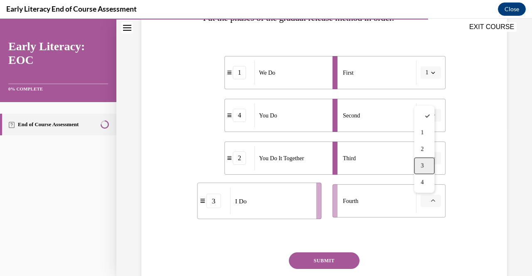
click at [424, 163] on span "3" at bounding box center [422, 166] width 3 height 7
click at [342, 257] on button "SUBMIT" at bounding box center [324, 261] width 71 height 17
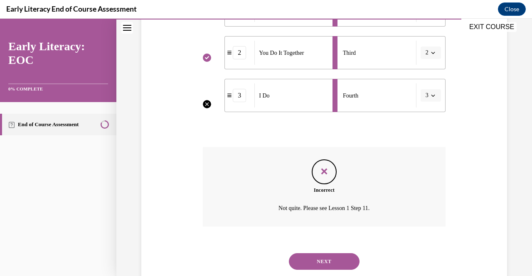
scroll to position [278, 0]
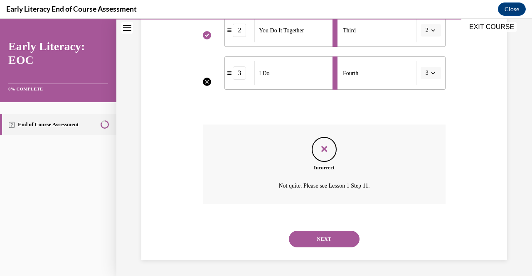
click at [334, 246] on button "NEXT" at bounding box center [324, 239] width 71 height 17
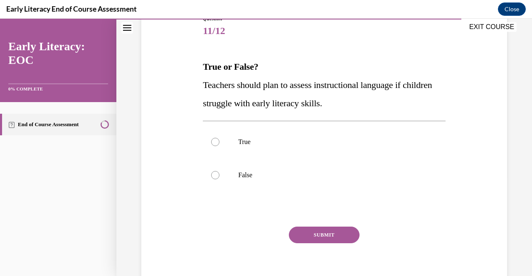
scroll to position [109, 0]
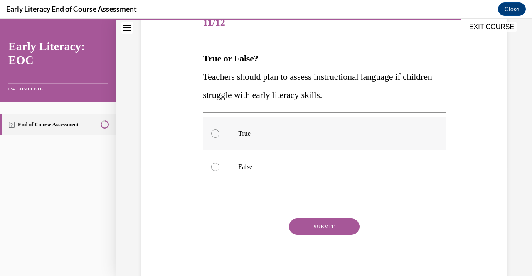
click at [215, 132] on div at bounding box center [215, 134] width 8 height 8
click at [341, 226] on button "SUBMIT" at bounding box center [324, 227] width 71 height 17
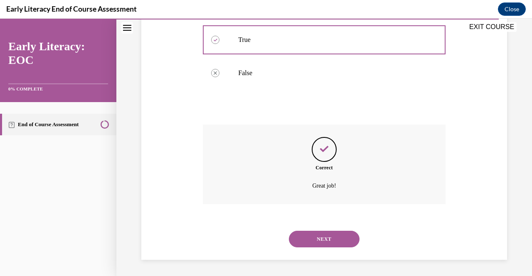
click at [305, 240] on button "NEXT" at bounding box center [324, 239] width 71 height 17
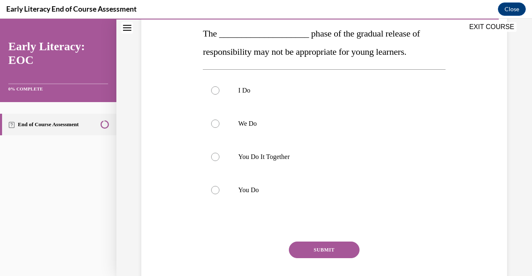
scroll to position [132, 0]
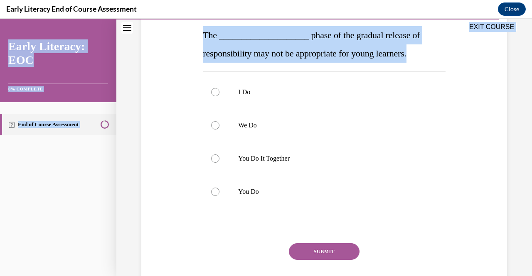
drag, startPoint x: 194, startPoint y: 31, endPoint x: 437, endPoint y: 52, distance: 244.5
click at [437, 52] on div "EXIT COURSE Early Literacy: EOC 0% COMPLETE End of Course Assessment Home Quest…" at bounding box center [266, 148] width 532 height 258
copy div "EXIT COURSE Early Literacy: EOC 0% COMPLETE End of Course Assessment Home Quest…"
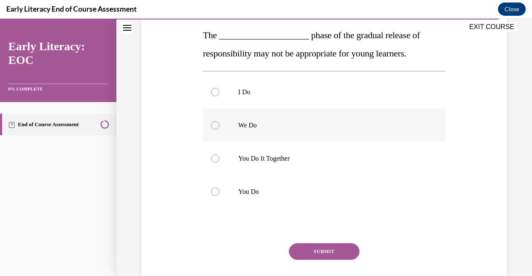
click at [213, 126] on div at bounding box center [215, 125] width 8 height 8
click at [339, 248] on button "SUBMIT" at bounding box center [324, 252] width 71 height 17
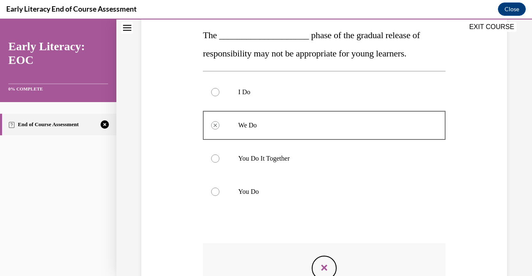
scroll to position [251, 0]
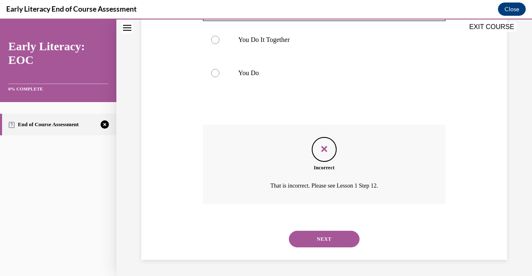
click at [325, 241] on button "NEXT" at bounding box center [324, 239] width 71 height 17
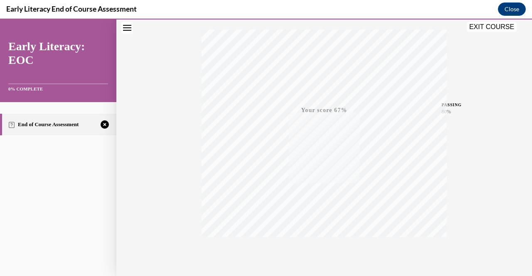
scroll to position [168, 0]
click at [320, 217] on div "TAKE AGAIN" at bounding box center [325, 221] width 30 height 20
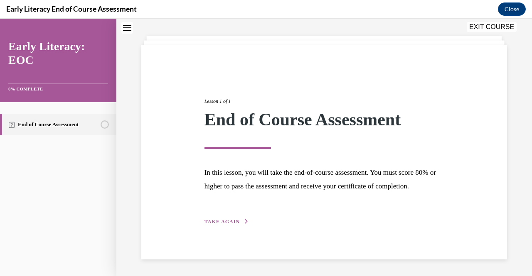
click at [216, 223] on span "TAKE AGAIN" at bounding box center [222, 222] width 35 height 6
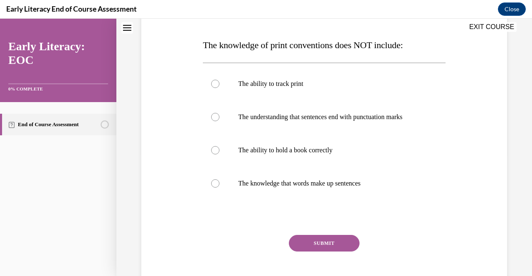
scroll to position [119, 0]
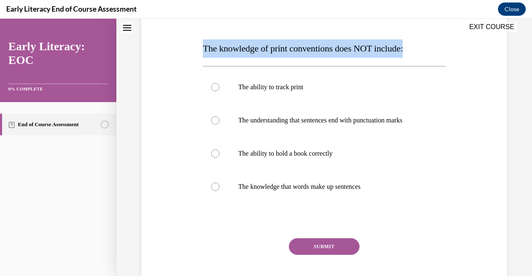
drag, startPoint x: 203, startPoint y: 49, endPoint x: 431, endPoint y: 47, distance: 227.8
click at [431, 47] on p "The knowledge of print conventions does NOT include:" at bounding box center [324, 48] width 242 height 18
copy span "The knowledge of print conventions does NOT include:"
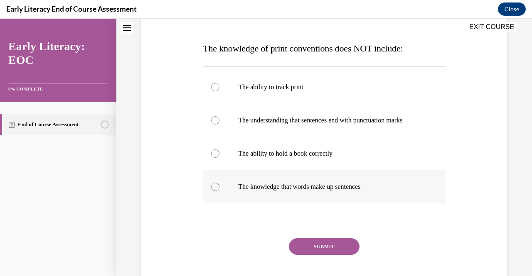
click at [213, 188] on div at bounding box center [215, 187] width 8 height 8
click at [322, 244] on button "SUBMIT" at bounding box center [324, 247] width 71 height 17
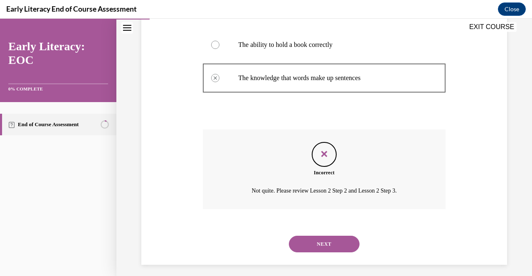
scroll to position [233, 0]
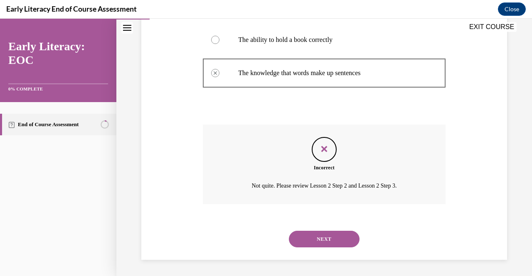
click at [335, 241] on button "NEXT" at bounding box center [324, 239] width 71 height 17
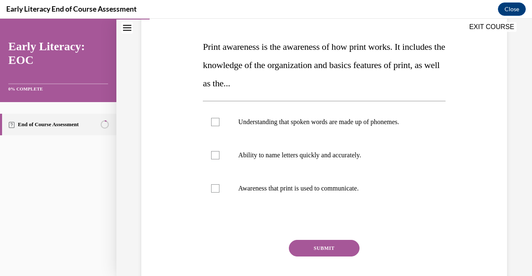
scroll to position [123, 0]
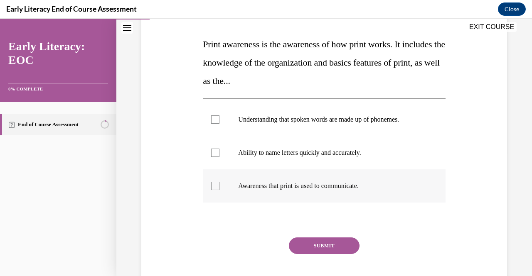
click at [216, 185] on div at bounding box center [215, 186] width 8 height 8
click at [325, 243] on button "SUBMIT" at bounding box center [324, 246] width 71 height 17
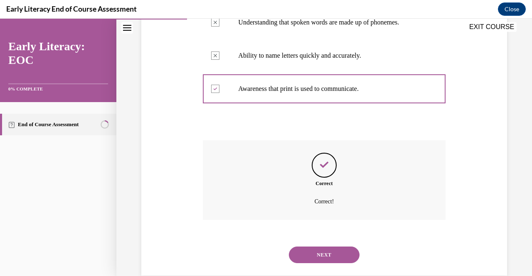
scroll to position [218, 0]
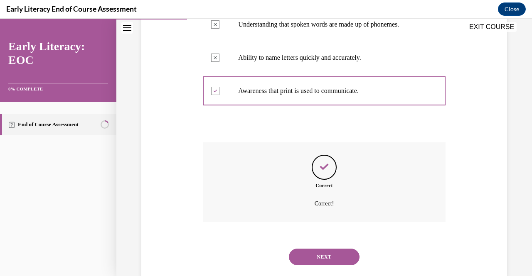
click at [333, 255] on button "NEXT" at bounding box center [324, 257] width 71 height 17
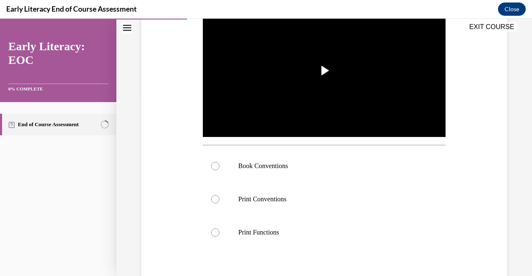
scroll to position [181, 0]
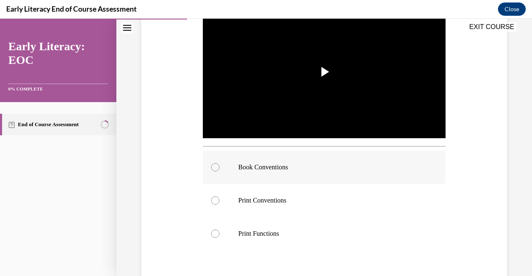
click at [214, 168] on div at bounding box center [215, 167] width 8 height 8
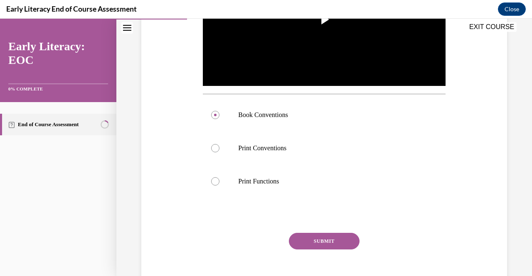
scroll to position [232, 0]
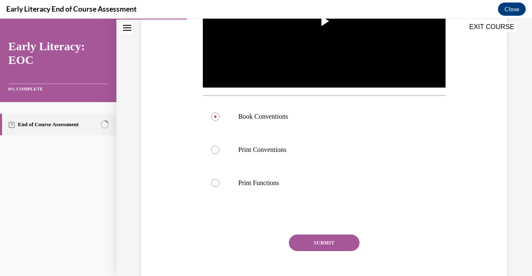
click at [337, 239] on button "SUBMIT" at bounding box center [324, 243] width 71 height 17
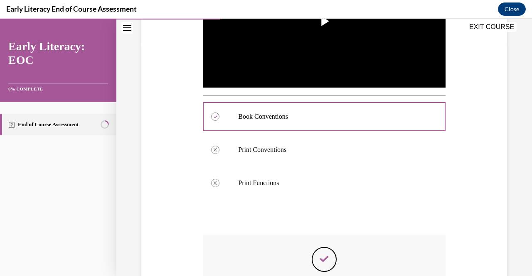
drag, startPoint x: 525, startPoint y: 196, endPoint x: 531, endPoint y: 232, distance: 37.0
click at [525, 246] on div "Home Question 02/12 Print awareness is the awareness of how print works. It inc…" at bounding box center [324, 148] width 416 height 258
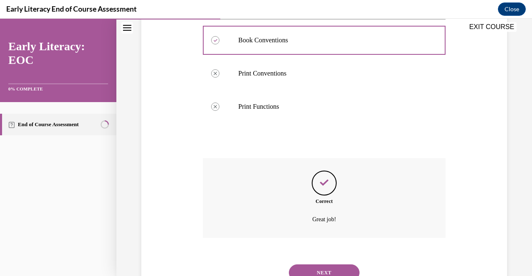
scroll to position [307, 0]
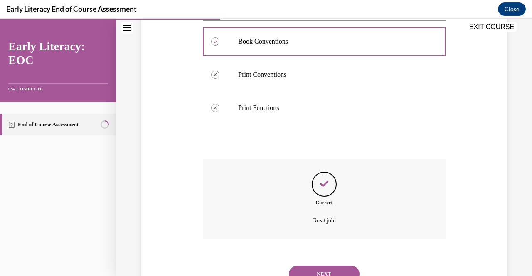
click at [323, 269] on button "NEXT" at bounding box center [324, 274] width 71 height 17
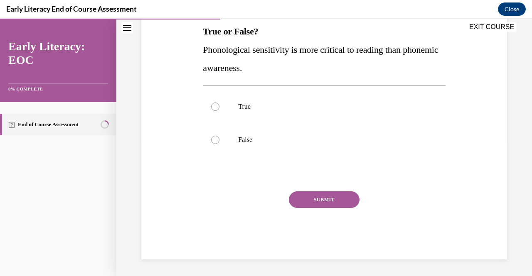
scroll to position [25, 0]
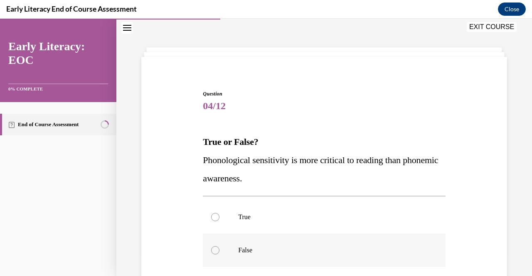
click at [215, 250] on div at bounding box center [215, 250] width 8 height 8
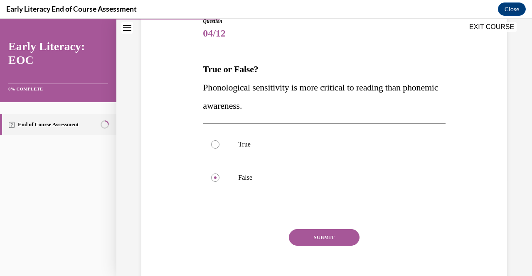
scroll to position [99, 0]
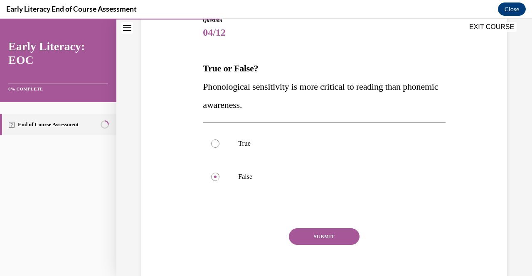
click at [313, 238] on button "SUBMIT" at bounding box center [324, 237] width 71 height 17
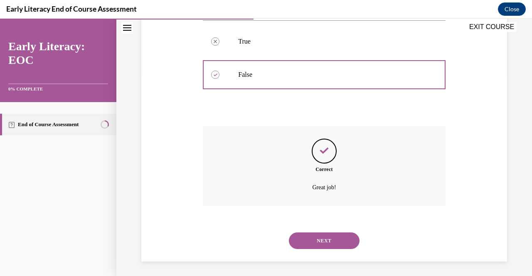
scroll to position [202, 0]
click at [323, 240] on button "NEXT" at bounding box center [324, 240] width 71 height 17
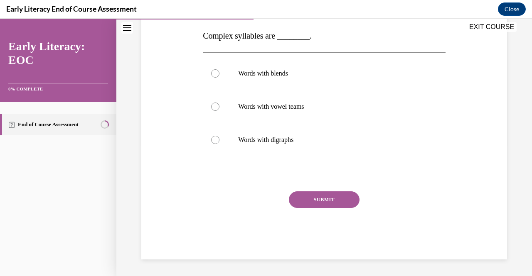
scroll to position [25, 0]
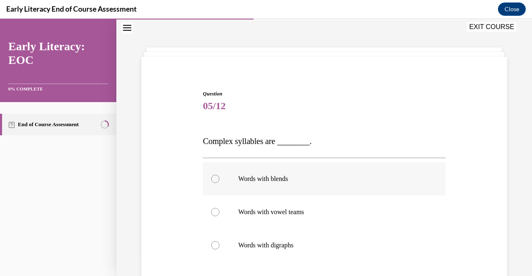
click at [215, 178] on div at bounding box center [215, 179] width 8 height 8
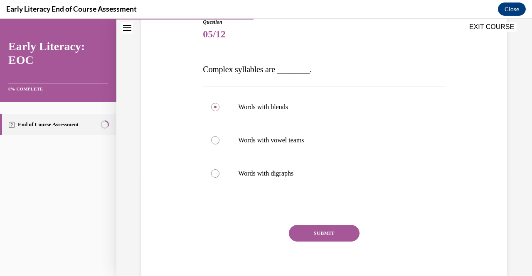
scroll to position [106, 0]
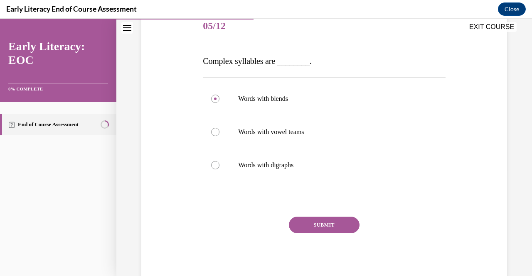
click at [320, 222] on button "SUBMIT" at bounding box center [324, 225] width 71 height 17
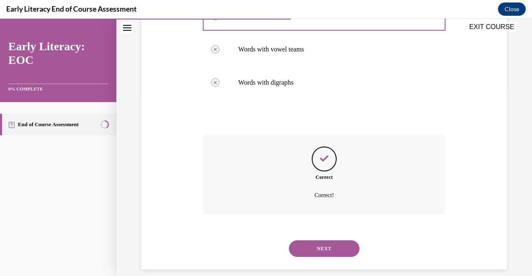
scroll to position [198, 0]
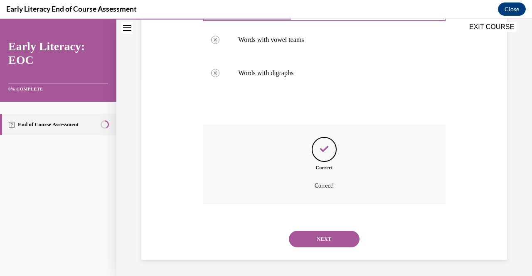
click at [317, 242] on button "NEXT" at bounding box center [324, 239] width 71 height 17
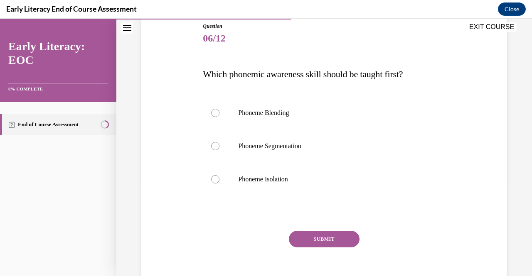
scroll to position [107, 0]
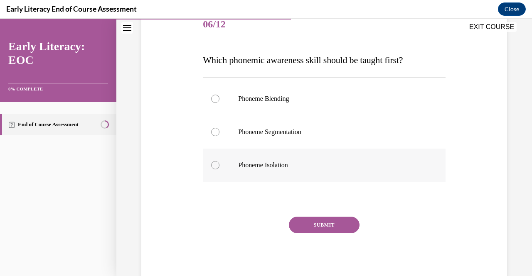
click at [213, 167] on div at bounding box center [215, 165] width 8 height 8
click at [328, 222] on button "SUBMIT" at bounding box center [324, 225] width 71 height 17
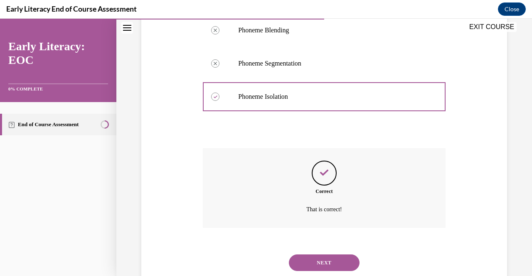
scroll to position [200, 0]
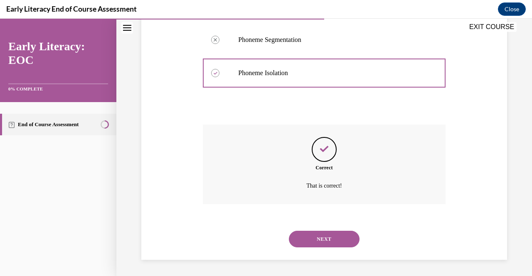
click at [318, 241] on button "NEXT" at bounding box center [324, 239] width 71 height 17
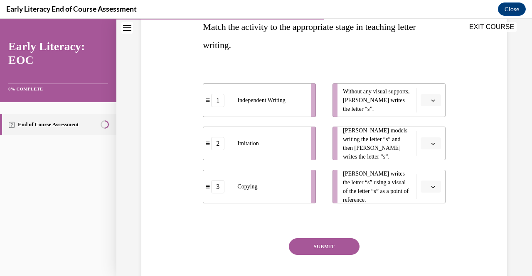
scroll to position [140, 0]
click at [432, 101] on button "button" at bounding box center [431, 101] width 20 height 12
click at [425, 134] on div "1" at bounding box center [424, 136] width 20 height 17
click at [431, 144] on icon "button" at bounding box center [433, 144] width 4 height 2
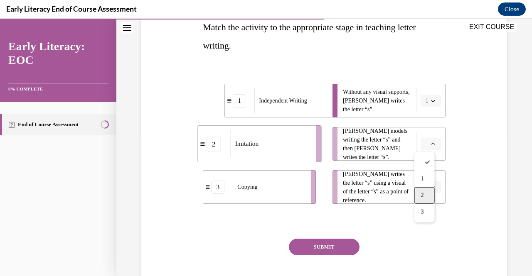
click at [422, 193] on span "2" at bounding box center [422, 195] width 3 height 7
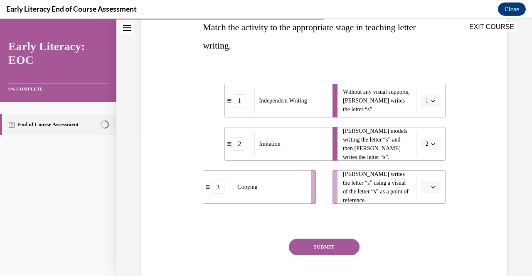
click at [431, 186] on icon "button" at bounding box center [433, 187] width 4 height 4
click at [425, 257] on div "3" at bounding box center [424, 255] width 20 height 17
click at [328, 249] on button "SUBMIT" at bounding box center [324, 247] width 71 height 17
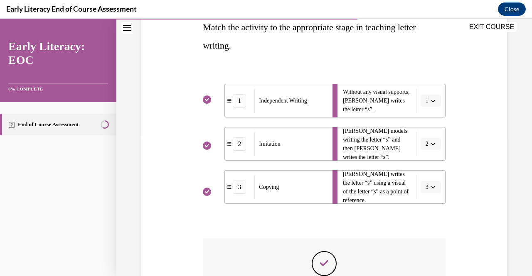
scroll to position [254, 0]
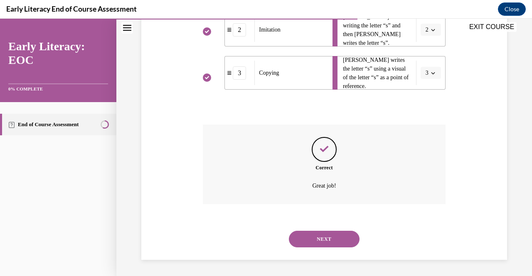
click at [318, 240] on button "NEXT" at bounding box center [324, 239] width 71 height 17
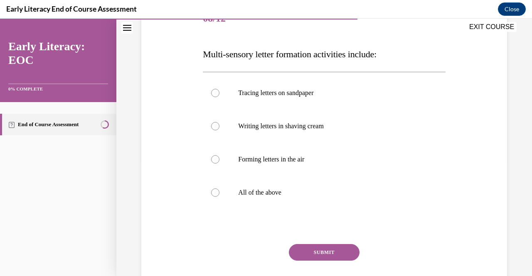
scroll to position [116, 0]
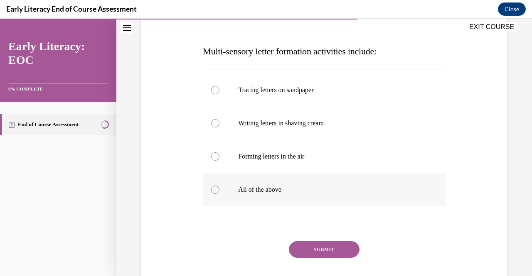
click at [215, 190] on div at bounding box center [215, 190] width 8 height 8
click at [316, 246] on button "SUBMIT" at bounding box center [324, 250] width 71 height 17
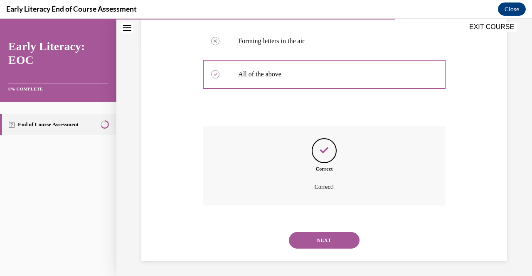
scroll to position [233, 0]
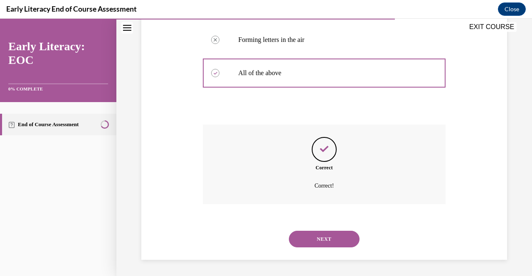
click at [321, 241] on button "NEXT" at bounding box center [324, 239] width 71 height 17
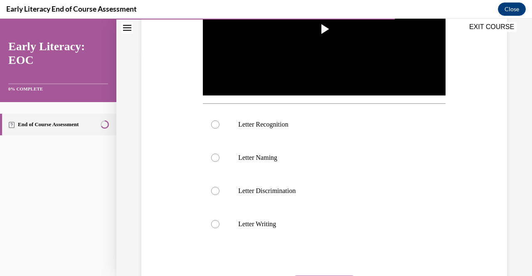
scroll to position [223, 0]
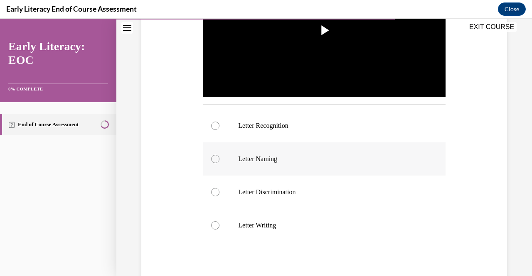
click at [214, 158] on div at bounding box center [215, 159] width 8 height 8
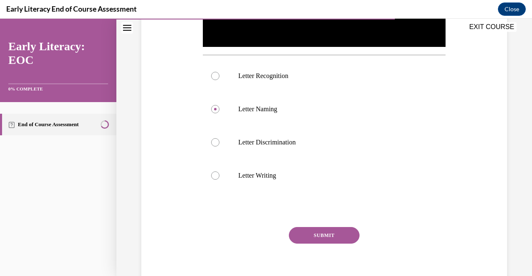
scroll to position [281, 0]
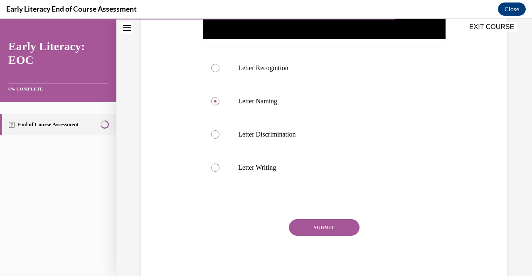
click at [329, 227] on button "SUBMIT" at bounding box center [324, 227] width 71 height 17
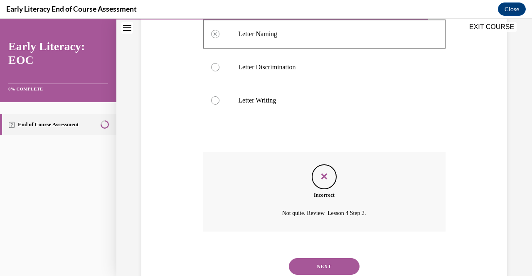
scroll to position [373, 0]
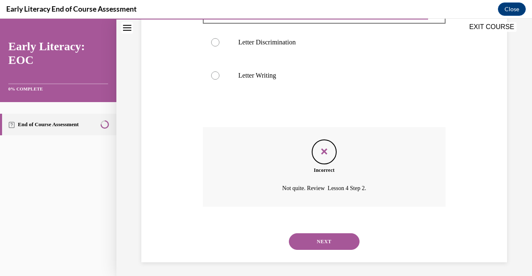
click at [334, 242] on button "NEXT" at bounding box center [324, 242] width 71 height 17
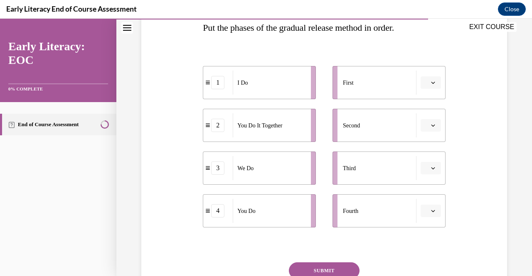
scroll to position [141, 0]
click at [431, 82] on icon "button" at bounding box center [433, 82] width 4 height 4
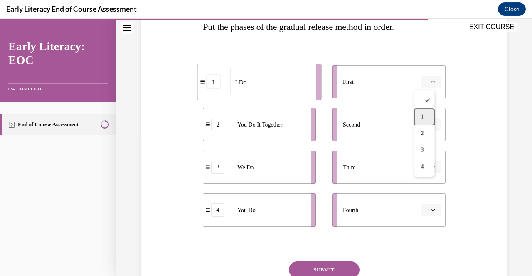
click at [422, 118] on span "1" at bounding box center [422, 116] width 3 height 7
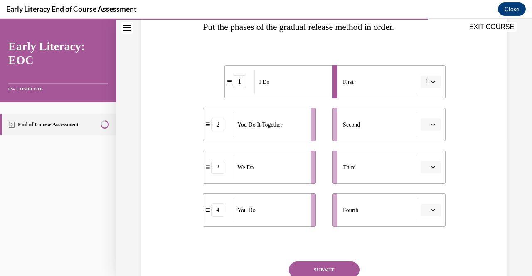
click at [431, 166] on icon "button" at bounding box center [433, 167] width 4 height 4
click at [422, 234] on span "3" at bounding box center [422, 235] width 3 height 7
click at [427, 128] on button "button" at bounding box center [431, 124] width 20 height 12
click at [483, 149] on div "Question 10/12 Put the phases of the gradual release method in order. 1 I Do 2 …" at bounding box center [324, 140] width 370 height 380
click at [431, 166] on icon "button" at bounding box center [433, 167] width 4 height 4
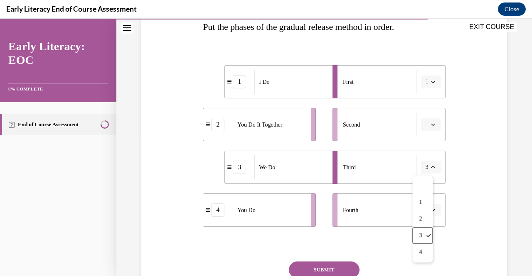
click at [431, 123] on button "button" at bounding box center [431, 124] width 20 height 12
click at [423, 194] on span "3" at bounding box center [422, 193] width 3 height 7
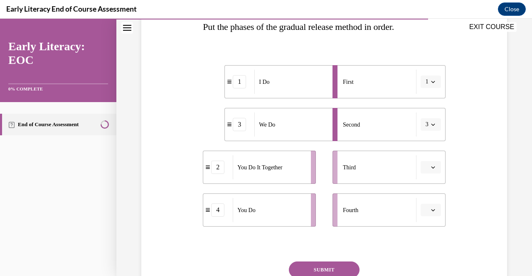
click at [431, 168] on icon "button" at bounding box center [433, 167] width 4 height 4
click at [425, 222] on div "2" at bounding box center [424, 219] width 20 height 17
click at [431, 212] on icon "button" at bounding box center [433, 210] width 4 height 4
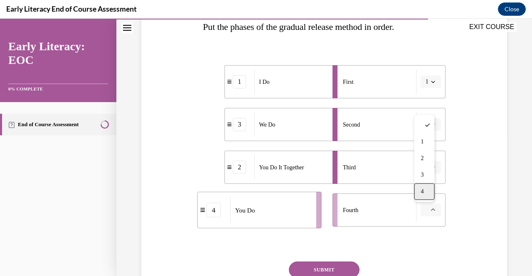
click at [420, 194] on div "4" at bounding box center [424, 192] width 20 height 17
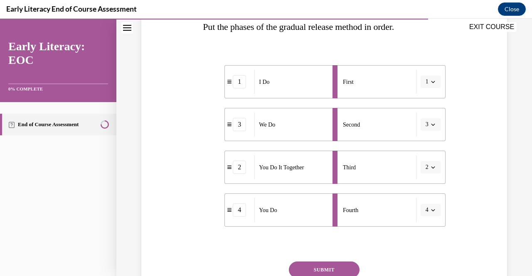
click at [340, 265] on button "SUBMIT" at bounding box center [324, 270] width 71 height 17
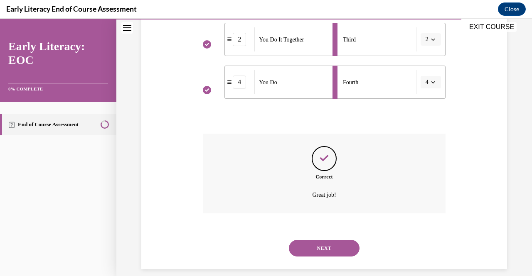
scroll to position [278, 0]
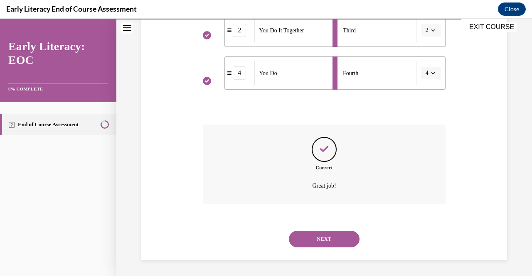
click at [321, 242] on button "NEXT" at bounding box center [324, 239] width 71 height 17
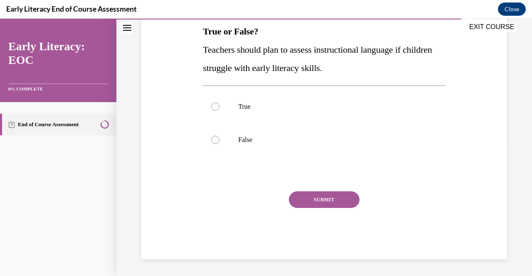
scroll to position [25, 0]
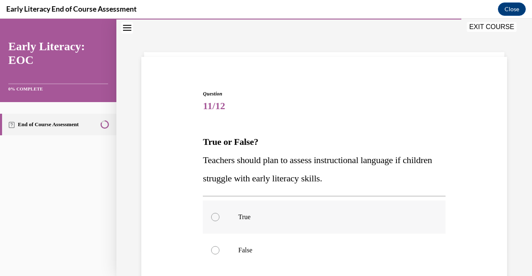
click at [215, 218] on div at bounding box center [215, 217] width 8 height 8
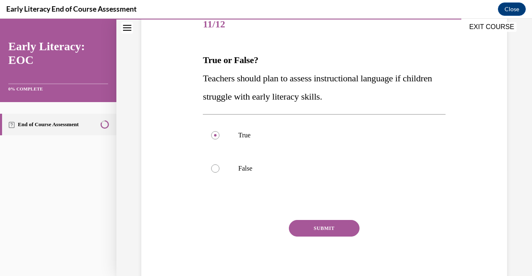
scroll to position [111, 0]
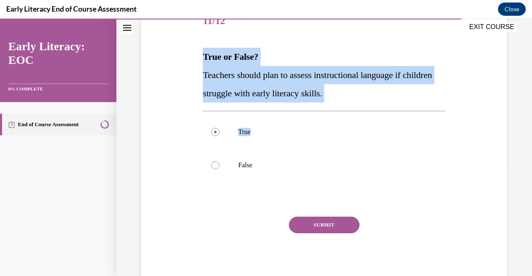
drag, startPoint x: 406, startPoint y: 103, endPoint x: 167, endPoint y: 56, distance: 243.6
click at [167, 56] on div "Question 11/12 True or False? Teachers should plan to assess instructional lang…" at bounding box center [324, 132] width 370 height 305
click at [335, 222] on button "SUBMIT" at bounding box center [324, 225] width 71 height 17
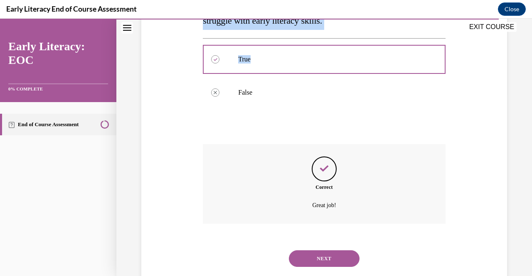
scroll to position [203, 0]
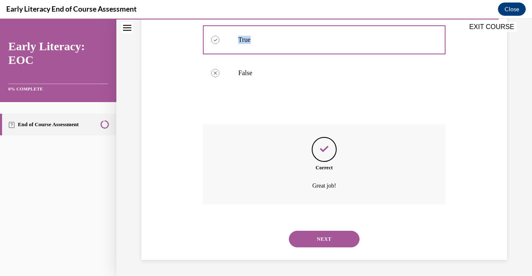
click at [311, 241] on button "NEXT" at bounding box center [324, 239] width 71 height 17
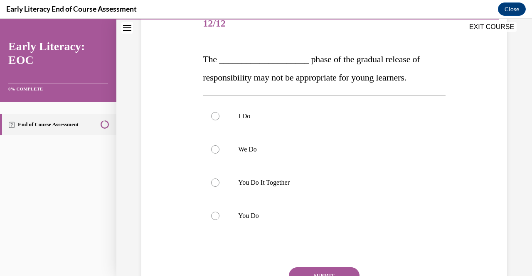
scroll to position [114, 0]
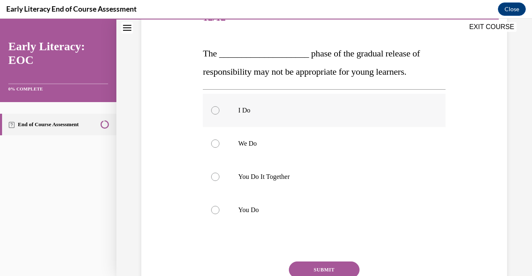
click at [215, 109] on div at bounding box center [215, 110] width 8 height 8
click at [340, 271] on button "SUBMIT" at bounding box center [324, 270] width 71 height 17
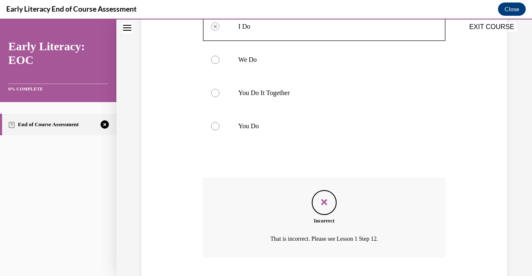
scroll to position [251, 0]
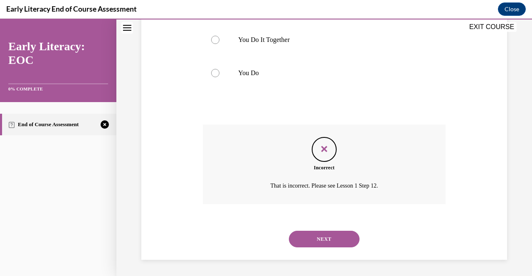
click at [310, 239] on button "NEXT" at bounding box center [324, 239] width 71 height 17
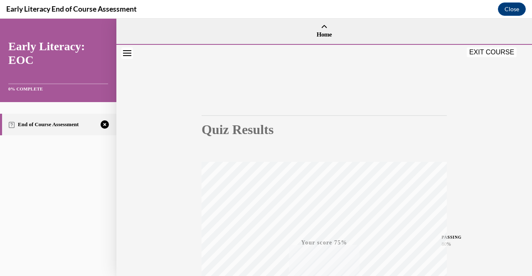
scroll to position [168, 0]
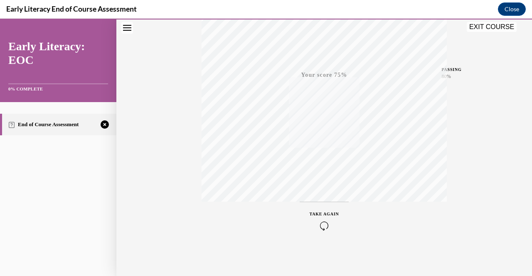
click at [324, 220] on div "TAKE AGAIN" at bounding box center [325, 221] width 30 height 20
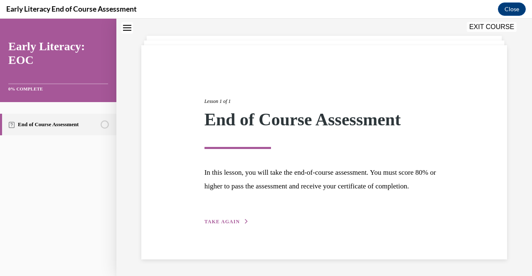
scroll to position [50, 0]
click at [222, 222] on span "TAKE AGAIN" at bounding box center [222, 222] width 35 height 6
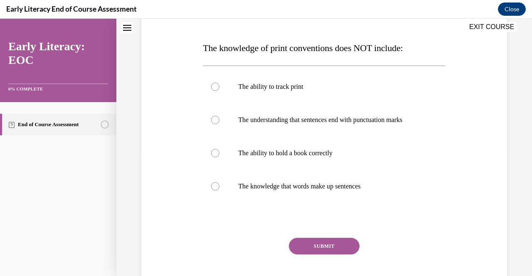
scroll to position [120, 0]
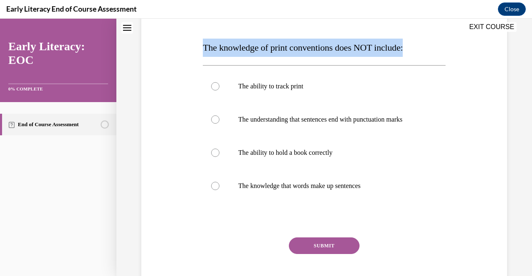
drag, startPoint x: 204, startPoint y: 49, endPoint x: 429, endPoint y: 41, distance: 225.8
click at [429, 41] on p "The knowledge of print conventions does NOT include:" at bounding box center [324, 48] width 242 height 18
copy span "The knowledge of print conventions does NOT include:"
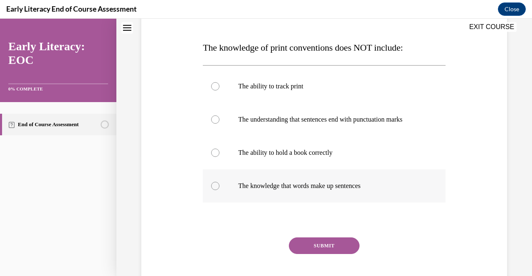
click at [212, 185] on div at bounding box center [215, 186] width 8 height 8
click at [324, 246] on button "SUBMIT" at bounding box center [324, 246] width 71 height 17
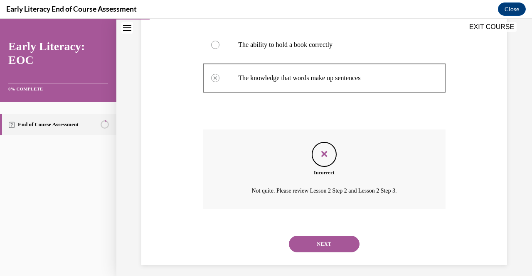
scroll to position [233, 0]
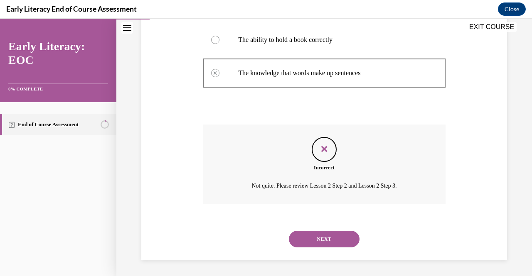
click at [336, 239] on button "NEXT" at bounding box center [324, 239] width 71 height 17
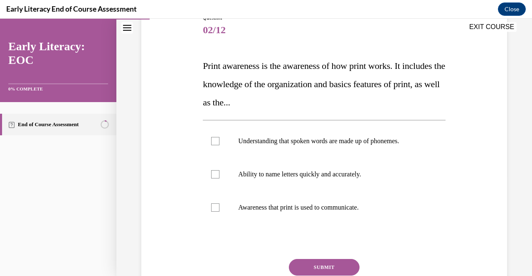
scroll to position [105, 0]
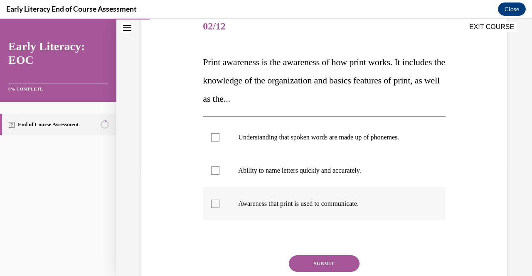
click at [215, 207] on div at bounding box center [215, 204] width 8 height 8
click at [341, 262] on button "SUBMIT" at bounding box center [324, 264] width 71 height 17
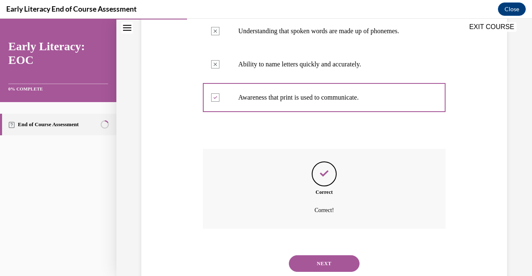
scroll to position [236, 0]
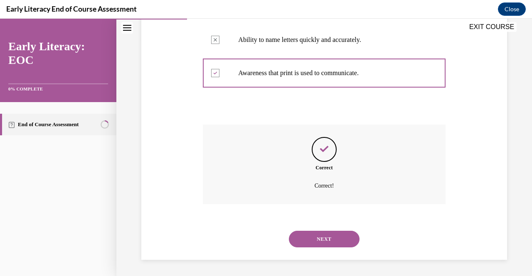
click at [315, 242] on button "NEXT" at bounding box center [324, 239] width 71 height 17
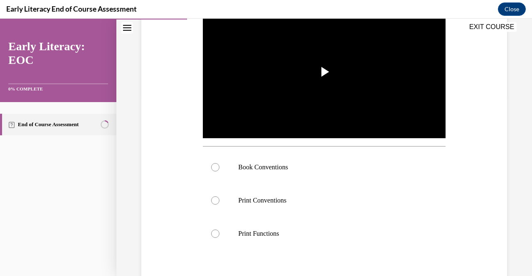
scroll to position [181, 0]
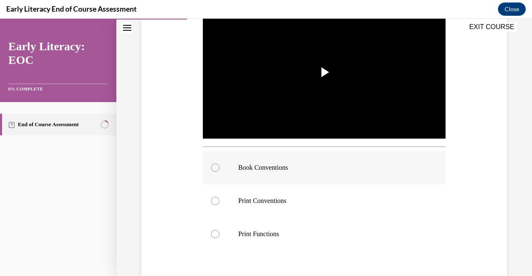
click at [212, 166] on div at bounding box center [215, 168] width 8 height 8
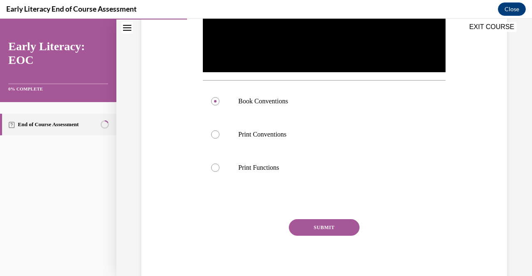
click at [318, 225] on button "SUBMIT" at bounding box center [324, 227] width 71 height 17
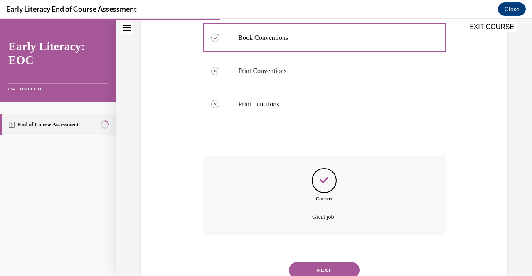
scroll to position [340, 0]
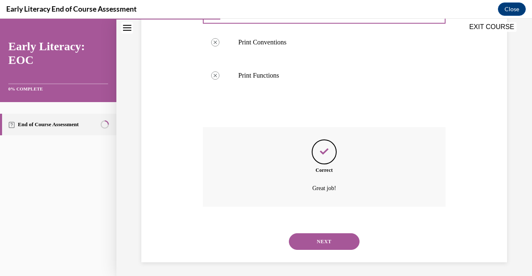
click at [342, 237] on button "NEXT" at bounding box center [324, 242] width 71 height 17
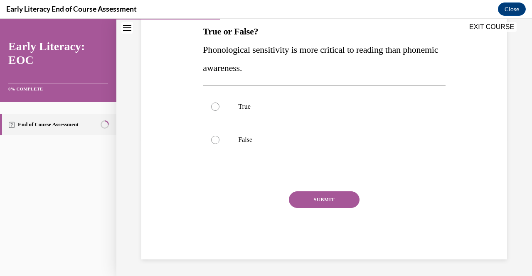
scroll to position [25, 0]
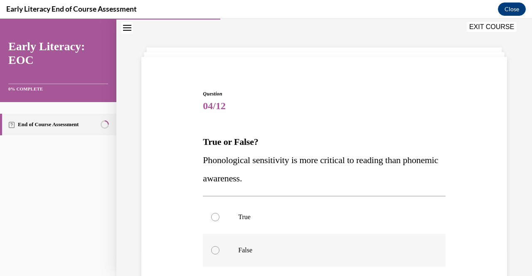
click at [214, 249] on div at bounding box center [215, 250] width 8 height 8
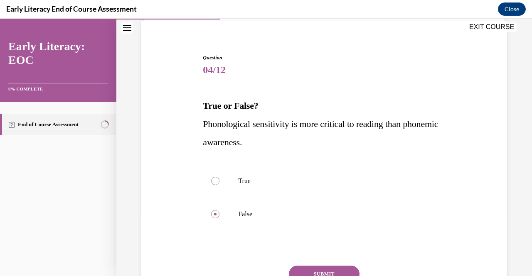
scroll to position [111, 0]
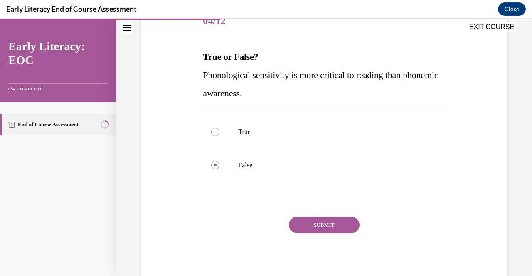
click at [310, 228] on button "SUBMIT" at bounding box center [324, 225] width 71 height 17
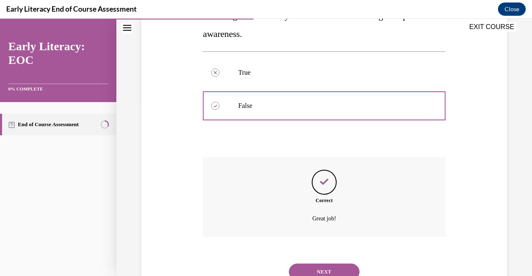
scroll to position [203, 0]
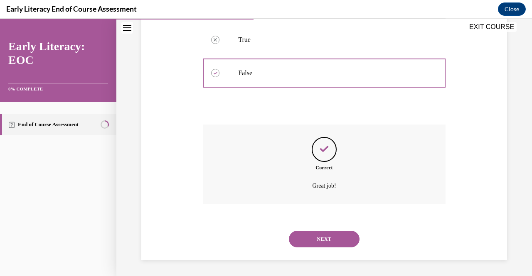
click at [313, 242] on button "NEXT" at bounding box center [324, 239] width 71 height 17
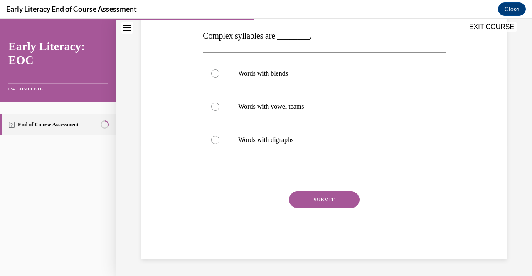
scroll to position [25, 0]
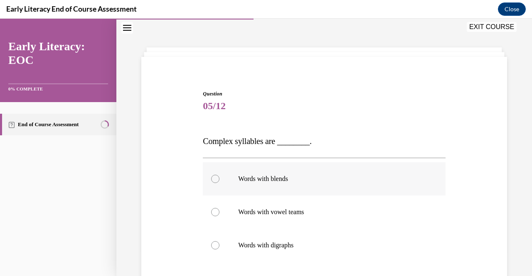
click at [215, 179] on div at bounding box center [215, 179] width 8 height 8
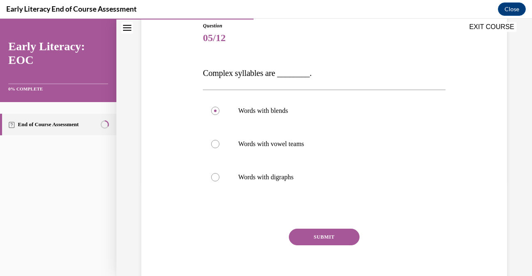
scroll to position [106, 0]
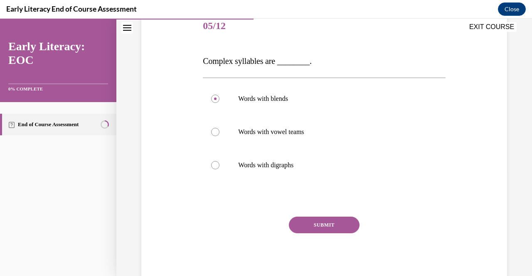
click at [326, 222] on button "SUBMIT" at bounding box center [324, 225] width 71 height 17
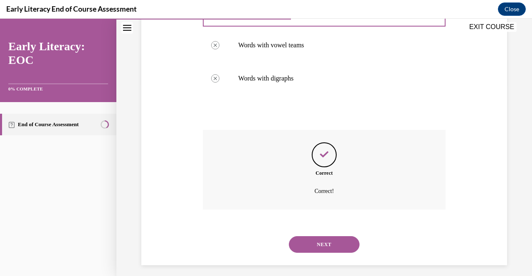
scroll to position [198, 0]
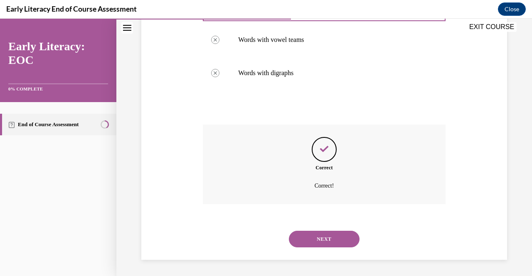
click at [319, 236] on button "NEXT" at bounding box center [324, 239] width 71 height 17
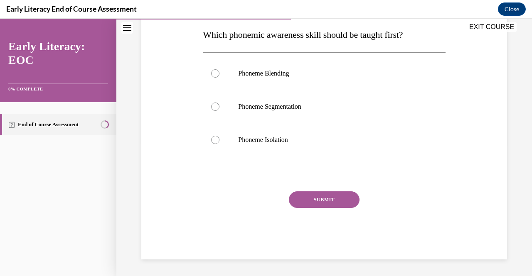
scroll to position [25, 0]
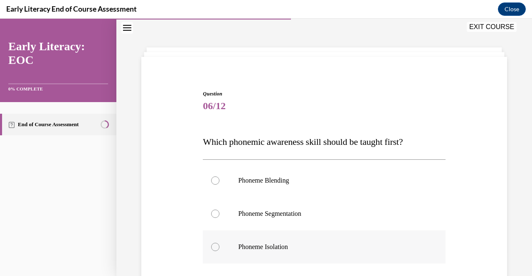
click at [217, 246] on div at bounding box center [215, 247] width 8 height 8
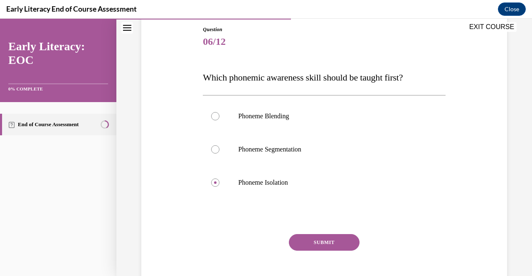
scroll to position [107, 0]
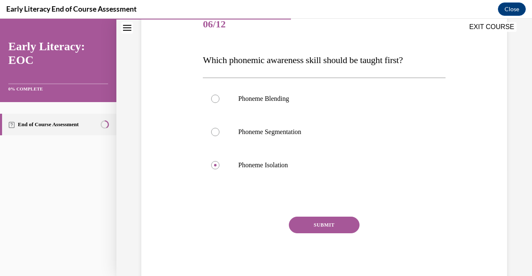
click at [332, 223] on button "SUBMIT" at bounding box center [324, 225] width 71 height 17
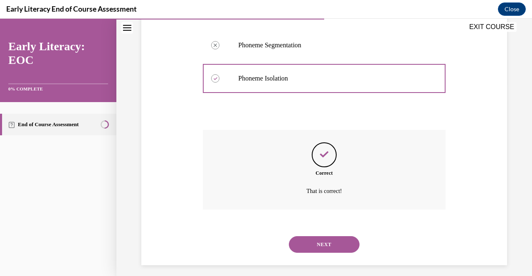
scroll to position [200, 0]
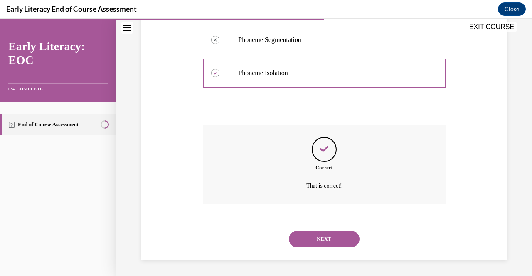
click at [305, 239] on button "NEXT" at bounding box center [324, 239] width 71 height 17
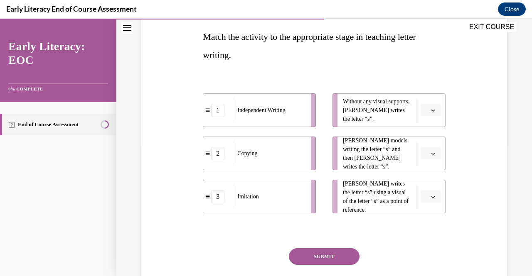
scroll to position [130, 0]
click at [430, 109] on span "button" at bounding box center [433, 111] width 6 height 6
click at [424, 148] on span "1" at bounding box center [422, 146] width 3 height 7
click at [431, 154] on icon "button" at bounding box center [433, 154] width 4 height 2
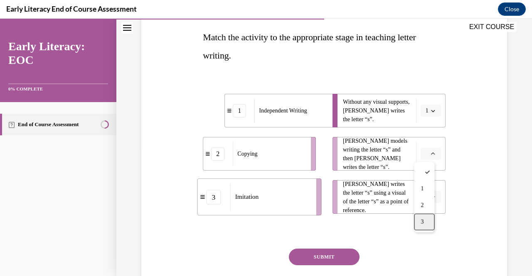
click at [424, 222] on span "3" at bounding box center [422, 222] width 3 height 7
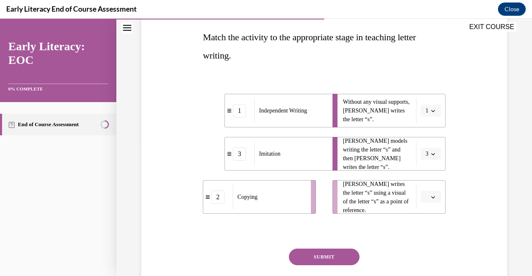
click at [431, 197] on icon "button" at bounding box center [433, 197] width 4 height 4
click at [423, 248] on span "2" at bounding box center [422, 249] width 3 height 7
click at [330, 261] on button "SUBMIT" at bounding box center [324, 257] width 71 height 17
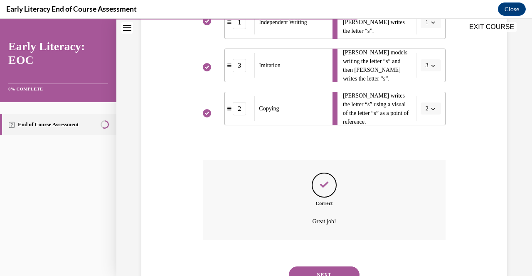
scroll to position [254, 0]
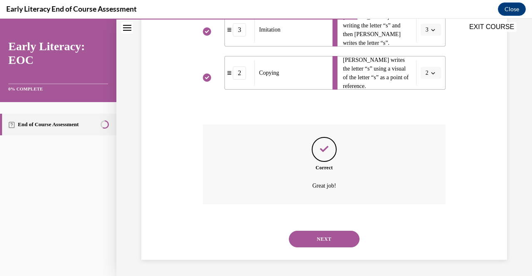
click at [327, 242] on button "NEXT" at bounding box center [324, 239] width 71 height 17
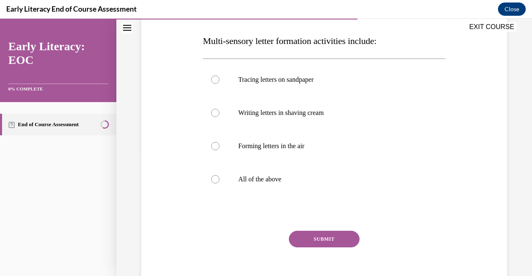
scroll to position [123, 0]
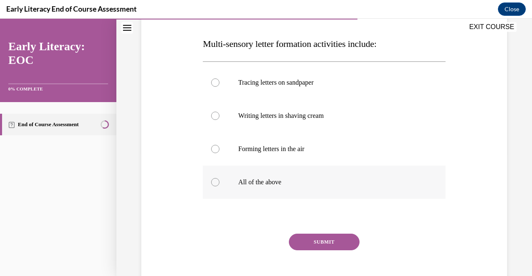
click at [214, 181] on div at bounding box center [215, 182] width 8 height 8
click at [304, 244] on button "SUBMIT" at bounding box center [324, 242] width 71 height 17
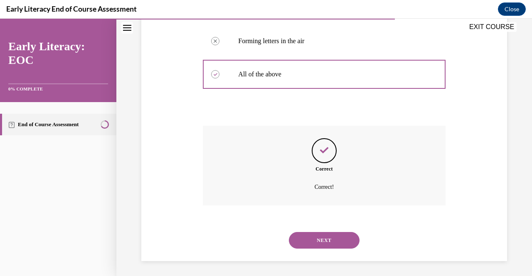
scroll to position [233, 0]
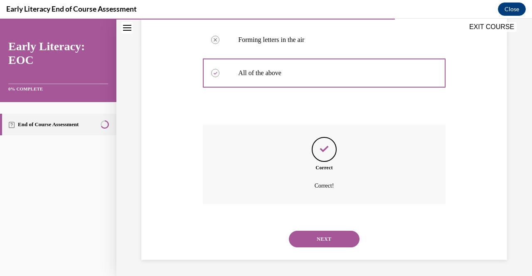
click at [315, 244] on button "NEXT" at bounding box center [324, 239] width 71 height 17
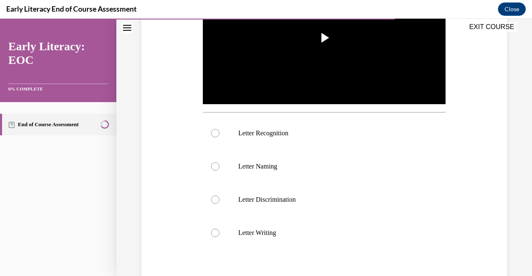
scroll to position [222, 0]
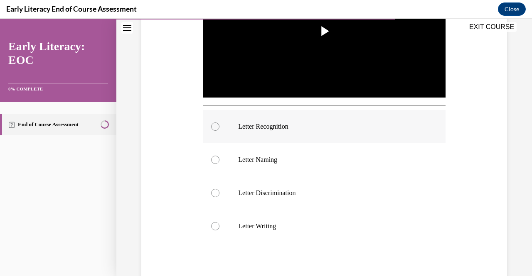
click at [214, 123] on div at bounding box center [215, 127] width 8 height 8
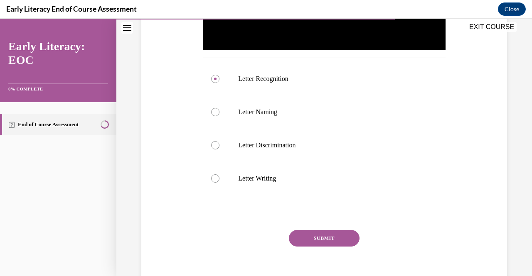
scroll to position [271, 0]
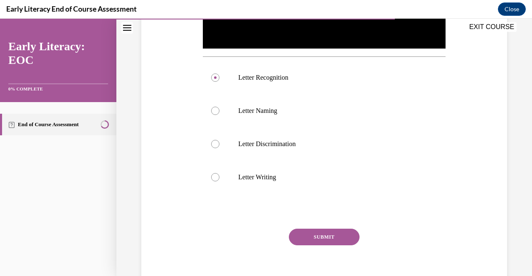
click at [329, 232] on button "SUBMIT" at bounding box center [324, 237] width 71 height 17
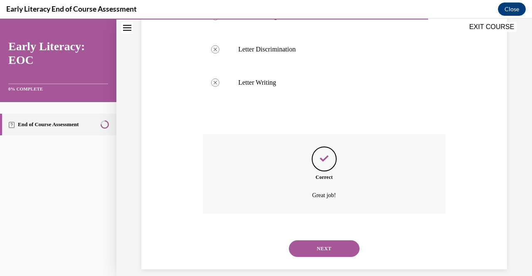
scroll to position [363, 0]
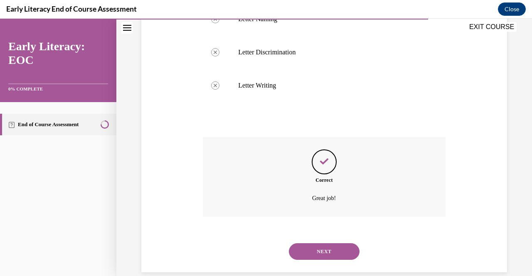
click at [333, 246] on button "NEXT" at bounding box center [324, 252] width 71 height 17
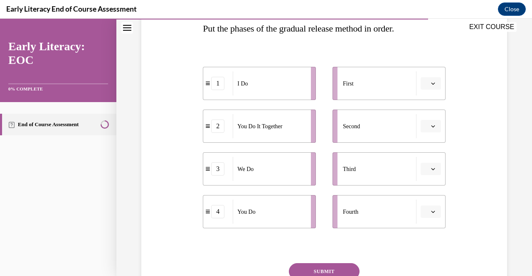
scroll to position [145, 0]
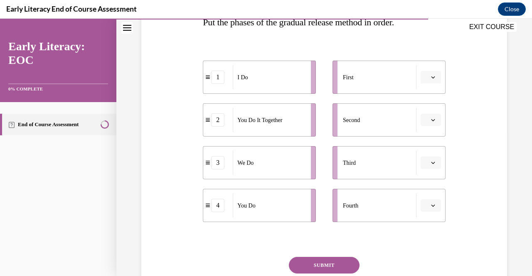
click at [426, 80] on button "button" at bounding box center [431, 77] width 20 height 12
click at [425, 108] on div "1" at bounding box center [424, 112] width 20 height 17
click at [431, 121] on icon "button" at bounding box center [433, 120] width 4 height 4
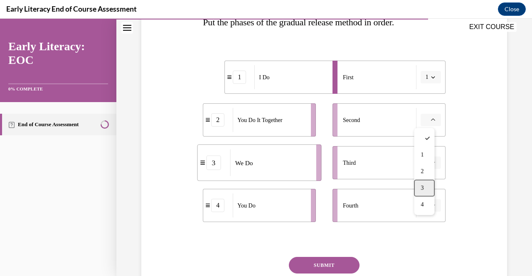
click at [430, 183] on div "3" at bounding box center [424, 188] width 20 height 17
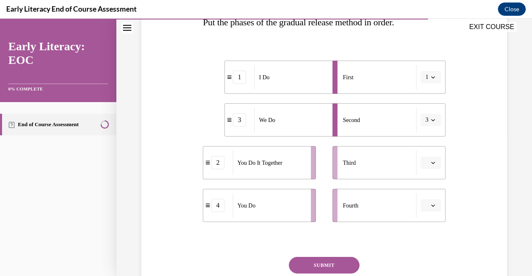
click at [431, 163] on button "button" at bounding box center [431, 163] width 20 height 12
click at [427, 213] on div "2" at bounding box center [424, 214] width 20 height 17
click at [431, 206] on icon "button" at bounding box center [433, 206] width 4 height 4
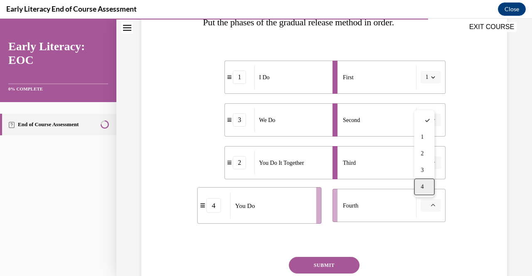
click at [424, 189] on div "4" at bounding box center [424, 187] width 20 height 17
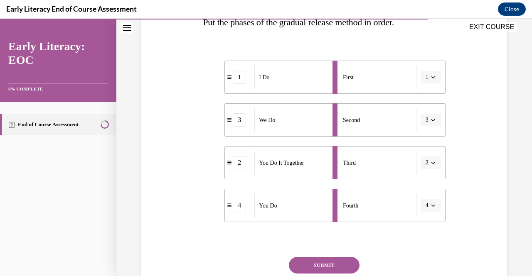
click at [312, 262] on button "SUBMIT" at bounding box center [324, 265] width 71 height 17
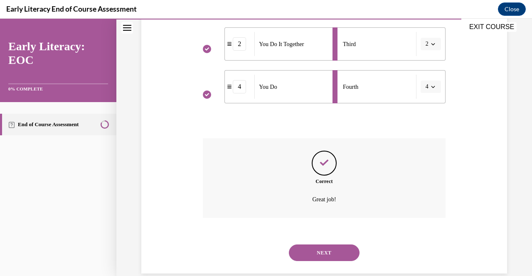
scroll to position [278, 0]
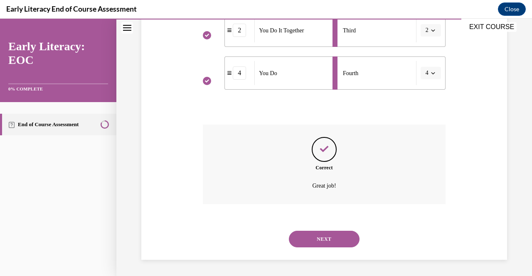
click at [320, 235] on button "NEXT" at bounding box center [324, 239] width 71 height 17
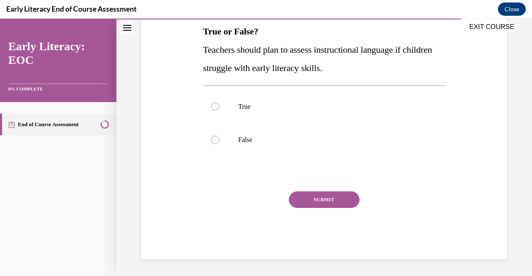
scroll to position [25, 0]
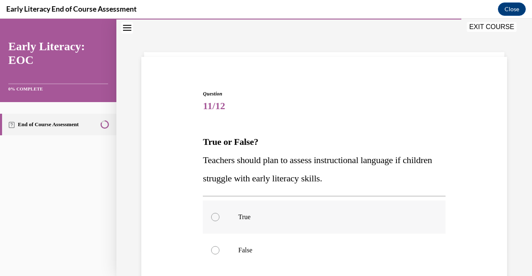
click at [216, 218] on div at bounding box center [215, 217] width 8 height 8
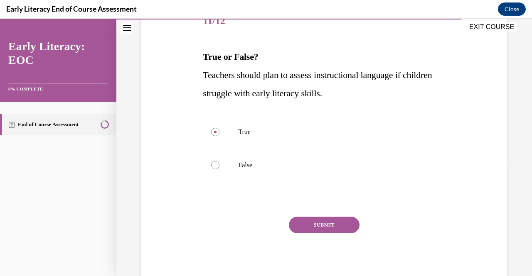
click at [328, 226] on button "SUBMIT" at bounding box center [324, 225] width 71 height 17
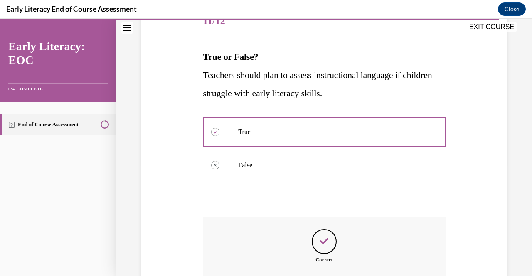
scroll to position [203, 0]
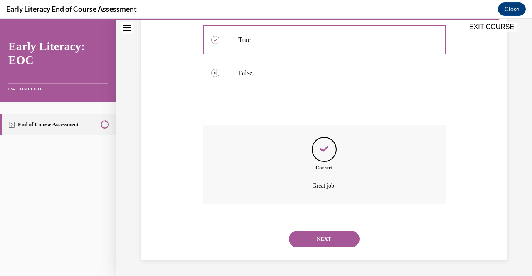
click at [329, 240] on button "NEXT" at bounding box center [324, 239] width 71 height 17
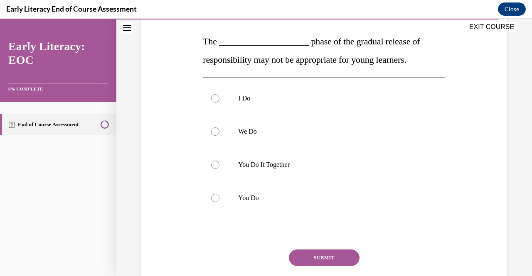
scroll to position [126, 0]
click at [212, 165] on div at bounding box center [215, 164] width 8 height 8
click at [325, 256] on button "SUBMIT" at bounding box center [324, 257] width 71 height 17
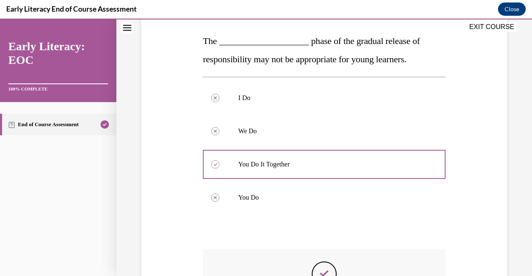
scroll to position [251, 0]
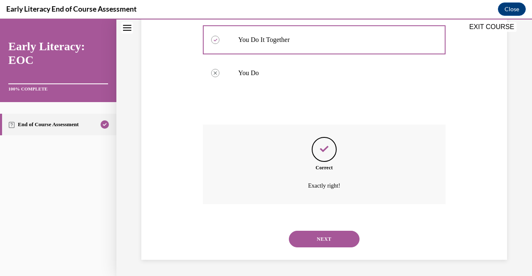
click at [313, 236] on button "NEXT" at bounding box center [324, 239] width 71 height 17
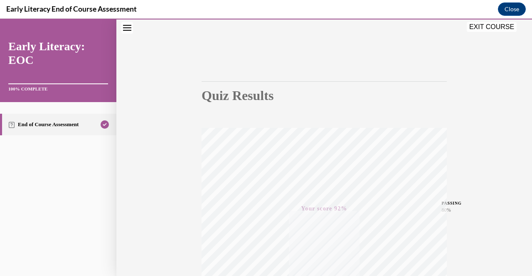
scroll to position [0, 0]
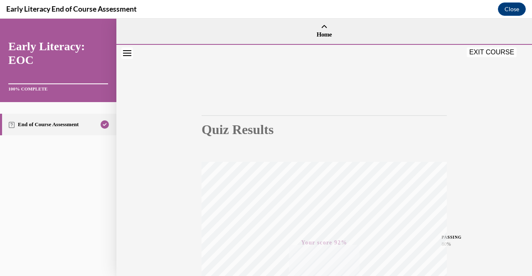
drag, startPoint x: 529, startPoint y: 133, endPoint x: 530, endPoint y: 27, distance: 106.0
click at [127, 55] on icon "Close navigation menu" at bounding box center [127, 53] width 8 height 6
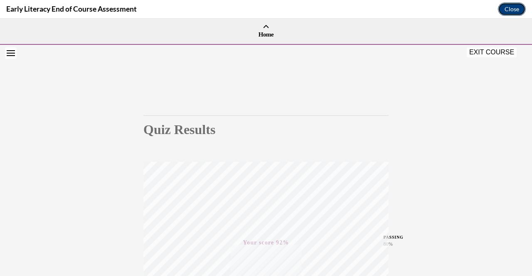
click at [510, 10] on button "Close" at bounding box center [512, 8] width 28 height 13
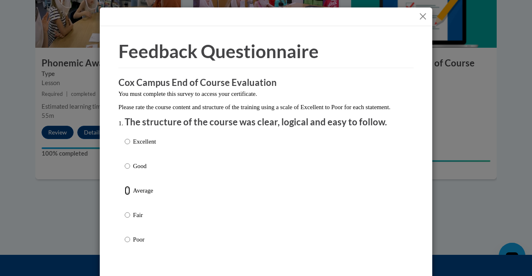
click at [125, 195] on input "Average" at bounding box center [127, 190] width 5 height 9
radio input "true"
click at [125, 211] on input "Fair" at bounding box center [127, 215] width 5 height 9
radio input "true"
click at [125, 235] on input "Poor" at bounding box center [127, 239] width 5 height 9
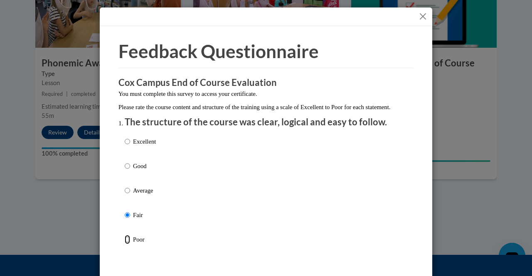
radio input "true"
click at [125, 137] on input "Excellent" at bounding box center [127, 141] width 5 height 9
radio input "true"
click at [125, 195] on input "Average" at bounding box center [127, 190] width 5 height 9
radio input "true"
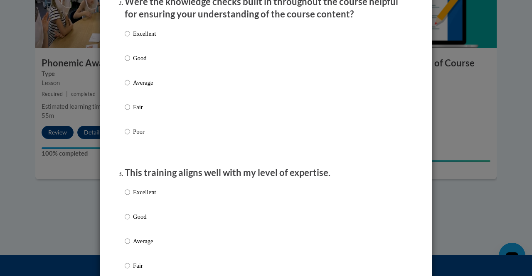
scroll to position [281, 0]
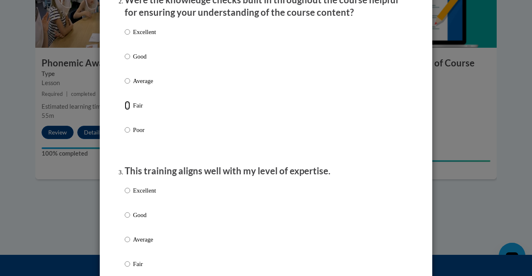
click at [125, 110] on input "Fair" at bounding box center [127, 105] width 5 height 9
radio input "true"
click at [125, 244] on input "Average" at bounding box center [127, 239] width 5 height 9
radio input "true"
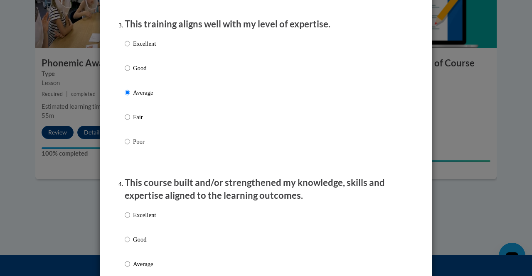
scroll to position [426, 0]
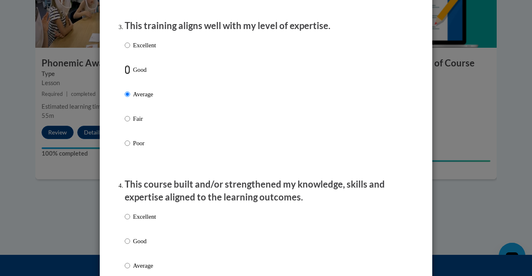
click at [125, 74] on input "Good" at bounding box center [127, 69] width 5 height 9
radio input "true"
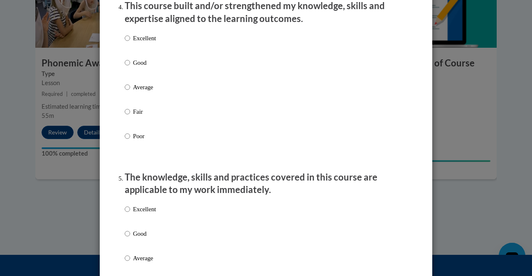
scroll to position [570, 0]
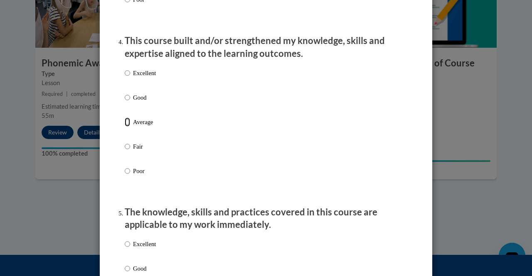
click at [125, 127] on input "Average" at bounding box center [127, 122] width 5 height 9
radio input "true"
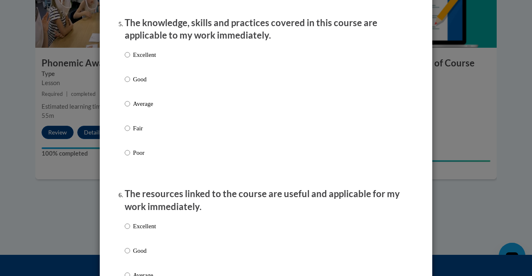
scroll to position [747, 0]
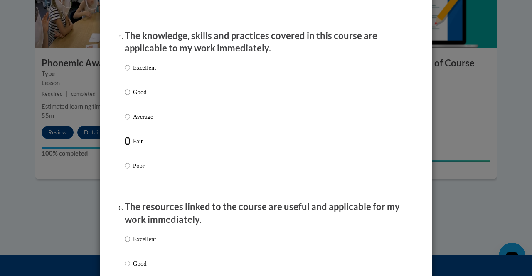
click at [125, 146] on input "Fair" at bounding box center [127, 141] width 5 height 9
radio input "true"
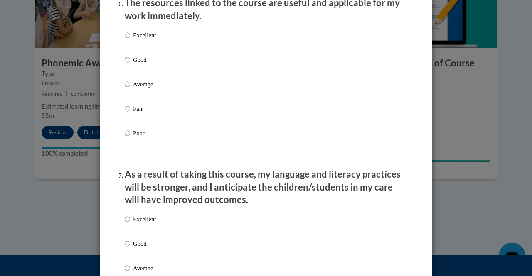
scroll to position [949, 0]
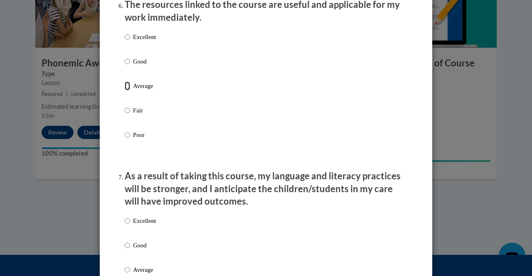
click at [125, 91] on input "Average" at bounding box center [127, 85] width 5 height 9
radio input "true"
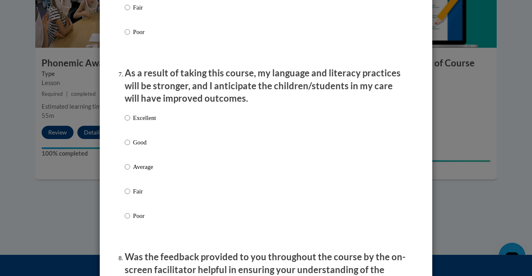
scroll to position [1071, 0]
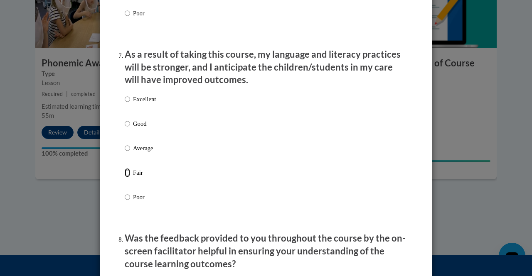
click at [125, 177] on input "Fair" at bounding box center [127, 172] width 5 height 9
radio input "true"
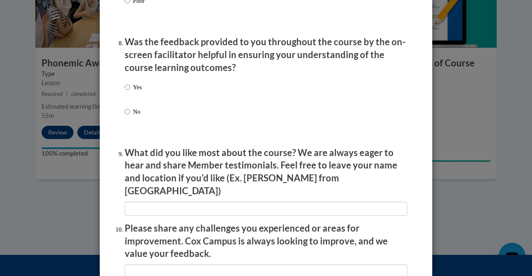
scroll to position [1294, 0]
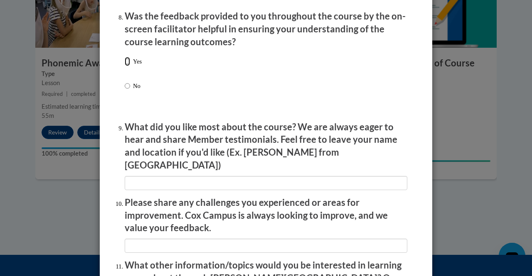
click at [125, 66] on input "Yes" at bounding box center [127, 61] width 5 height 9
radio input "true"
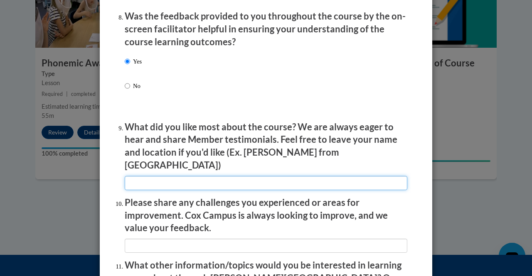
click at [204, 176] on input "textbox" at bounding box center [266, 183] width 283 height 14
type input "it is online"
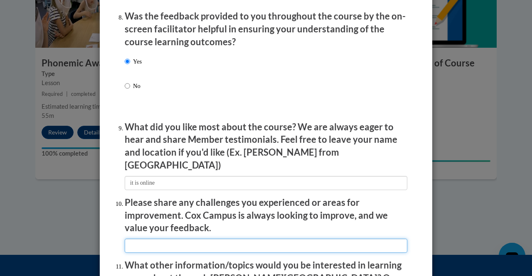
click at [188, 242] on input "textbox" at bounding box center [266, 246] width 283 height 14
type input "None"
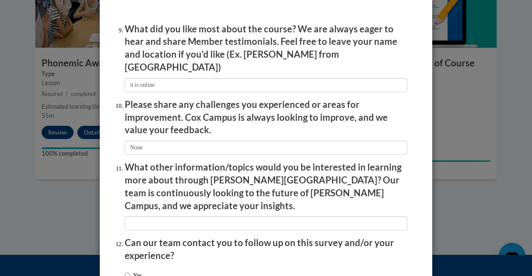
scroll to position [1412, 0]
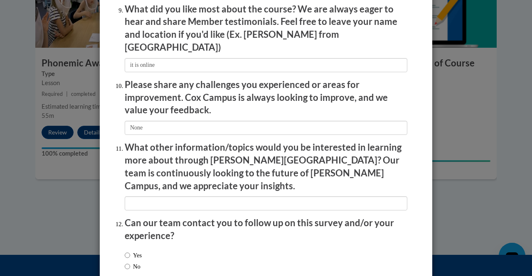
click at [333, 177] on li "What other information/topics would you be interested in learning more about th…" at bounding box center [266, 175] width 283 height 69
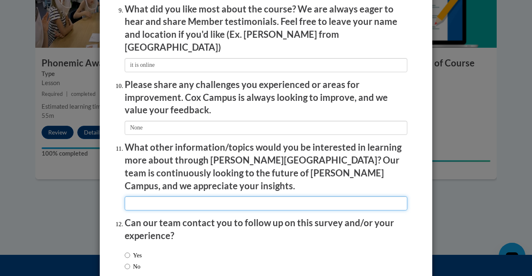
click at [309, 197] on input "textbox" at bounding box center [266, 204] width 283 height 14
type input "N/A"
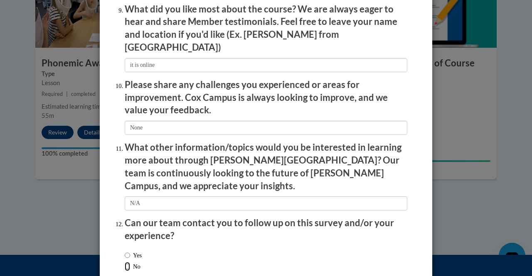
click at [125, 262] on input "No" at bounding box center [127, 266] width 5 height 9
radio input "true"
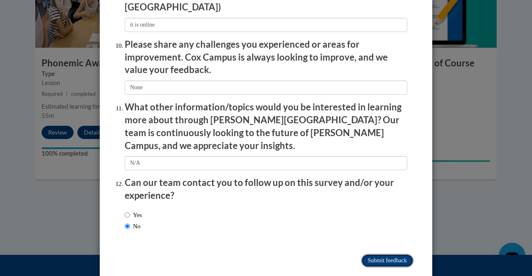
click at [401, 254] on input "Submit feedback" at bounding box center [387, 260] width 52 height 13
